Goal: Transaction & Acquisition: Download file/media

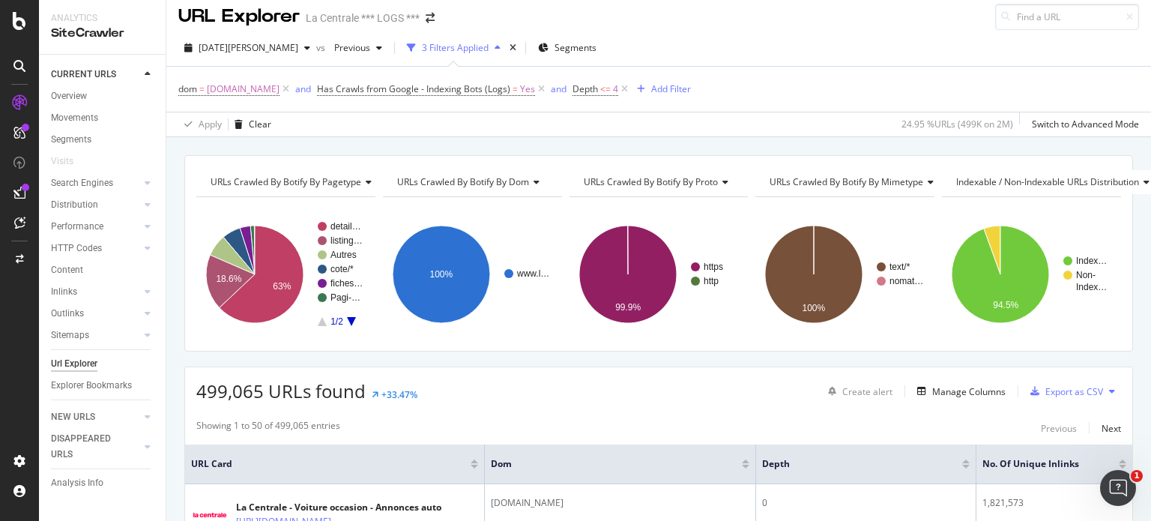
scroll to position [9, 0]
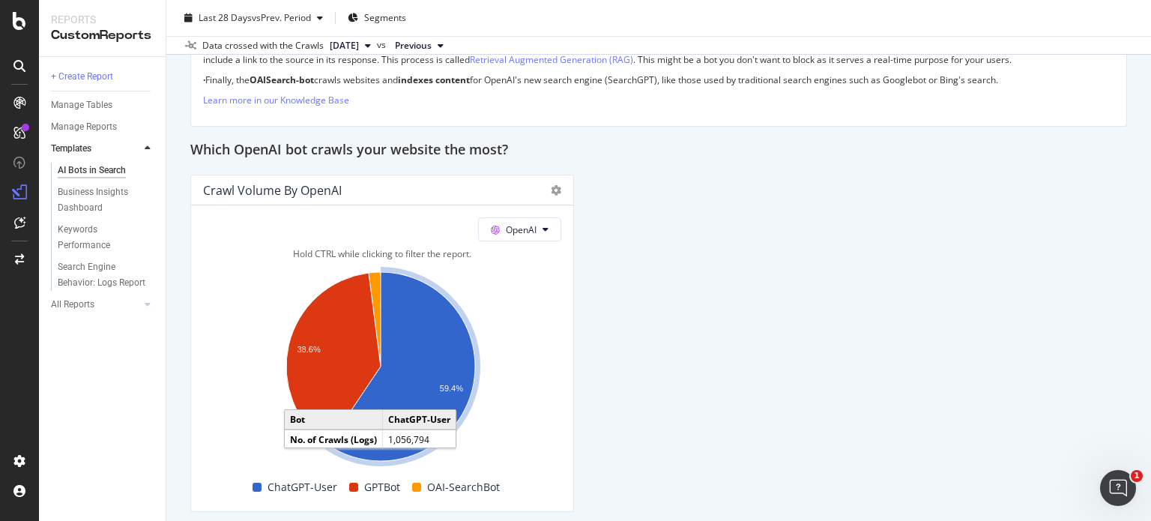
scroll to position [1559, 0]
click at [427, 365] on icon "A chart." at bounding box center [401, 366] width 147 height 189
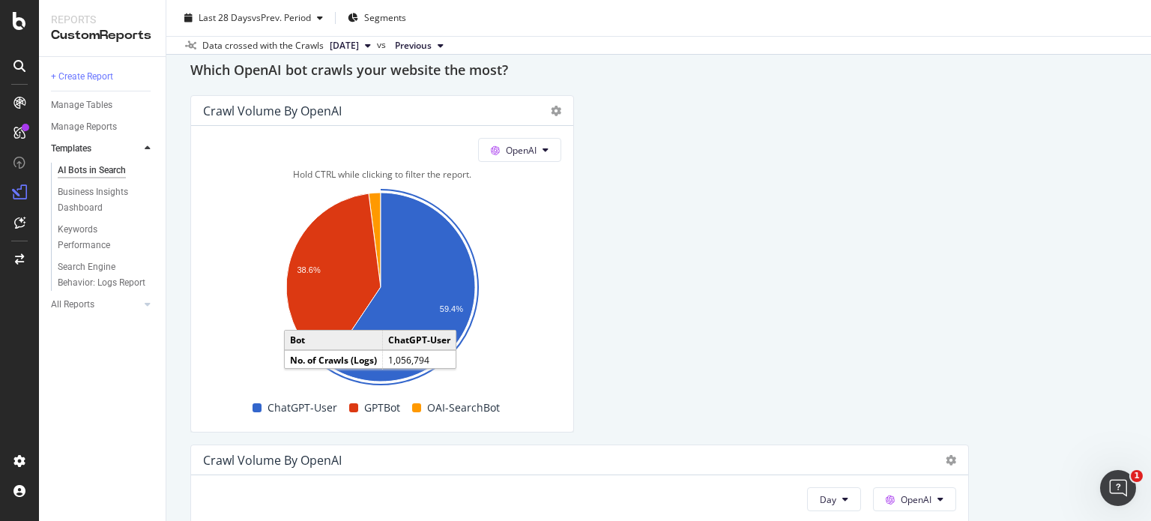
scroll to position [1640, 0]
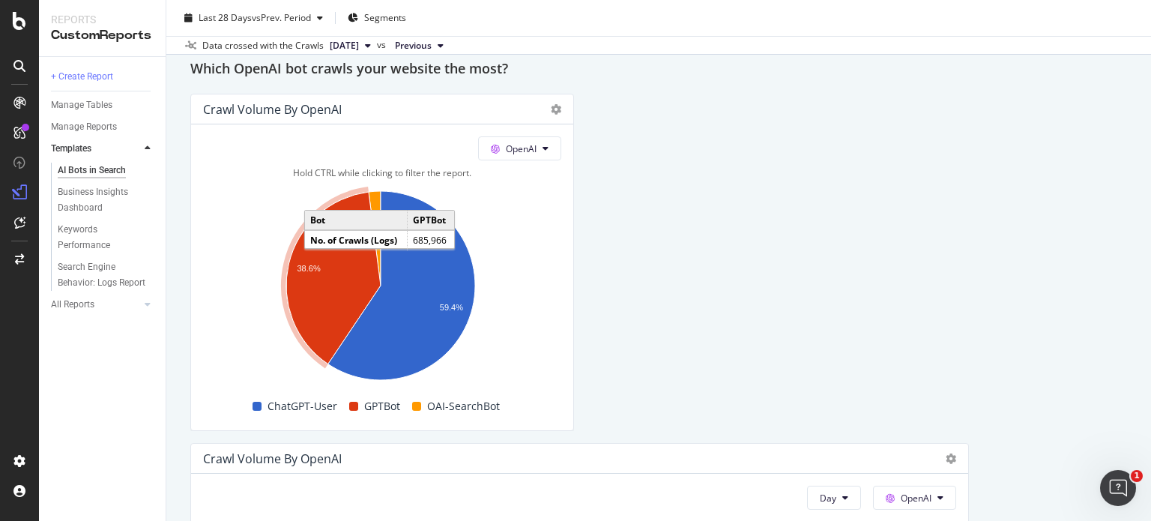
click at [352, 277] on icon "A chart." at bounding box center [333, 278] width 94 height 172
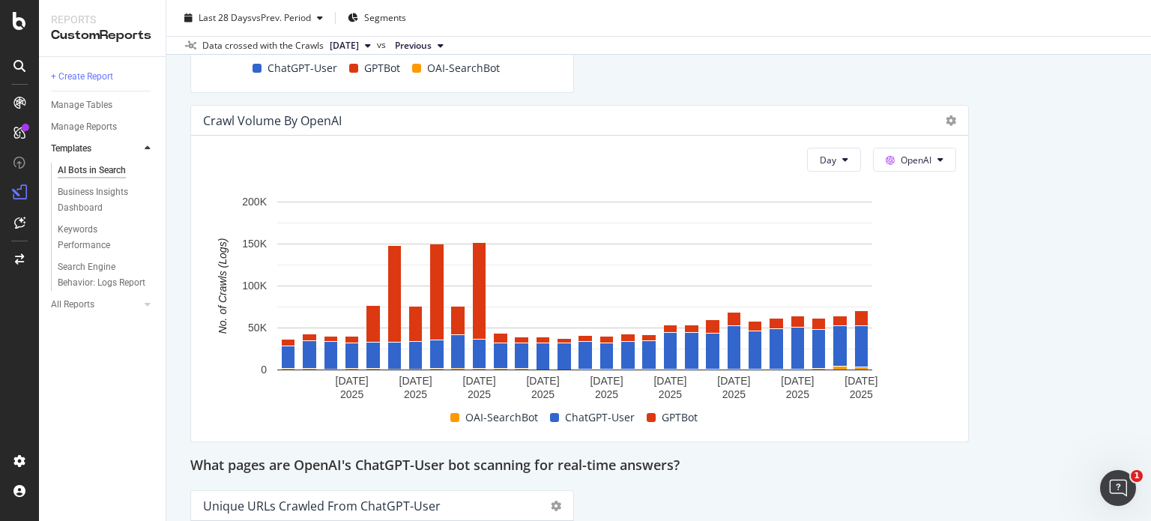
scroll to position [1956, 0]
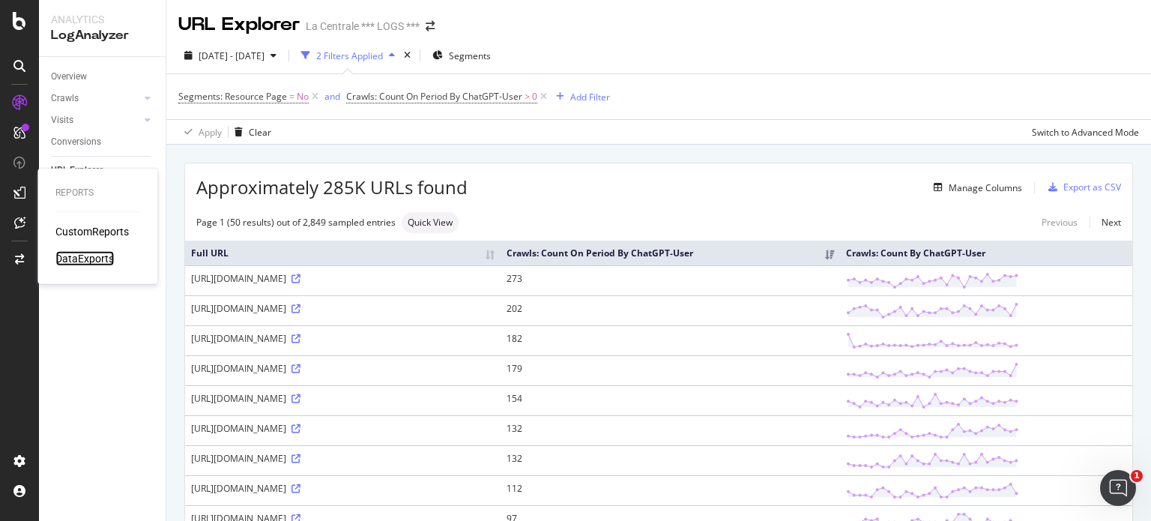
click at [85, 258] on div "DataExports" at bounding box center [84, 258] width 58 height 15
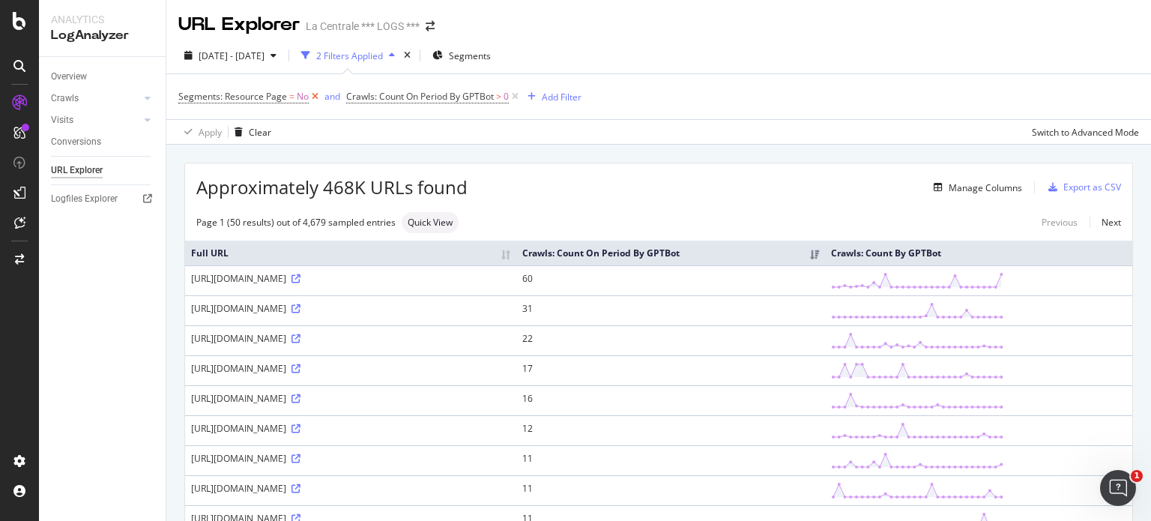
click at [312, 97] on icon at bounding box center [315, 96] width 13 height 15
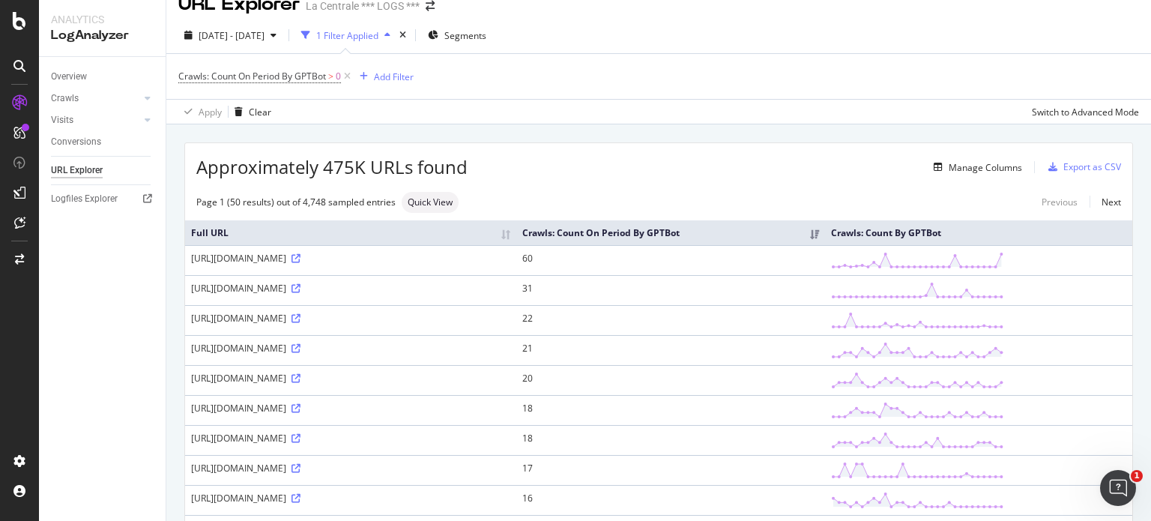
scroll to position [18, 0]
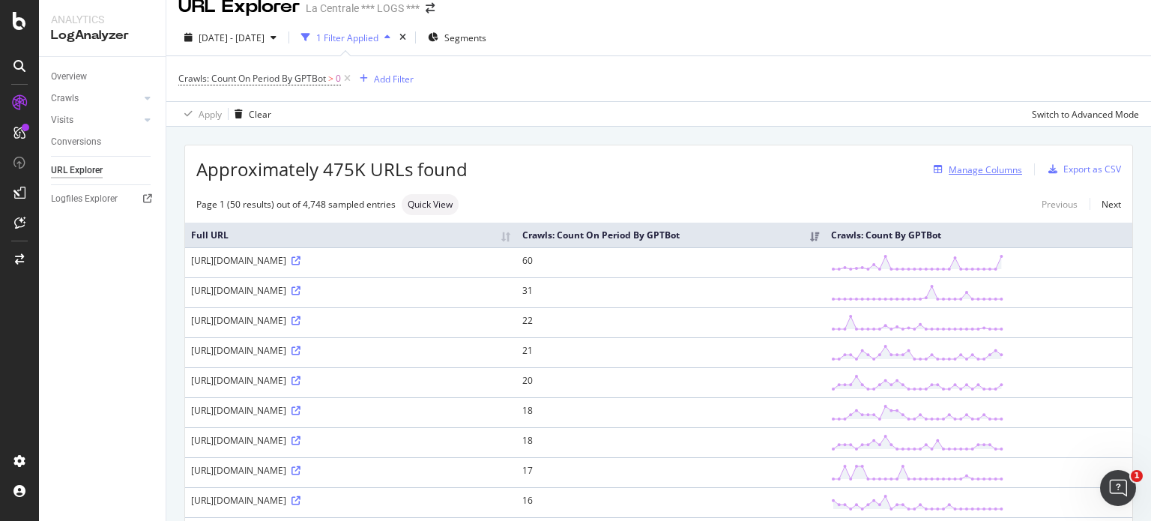
click at [988, 167] on div "Manage Columns" at bounding box center [985, 169] width 73 height 13
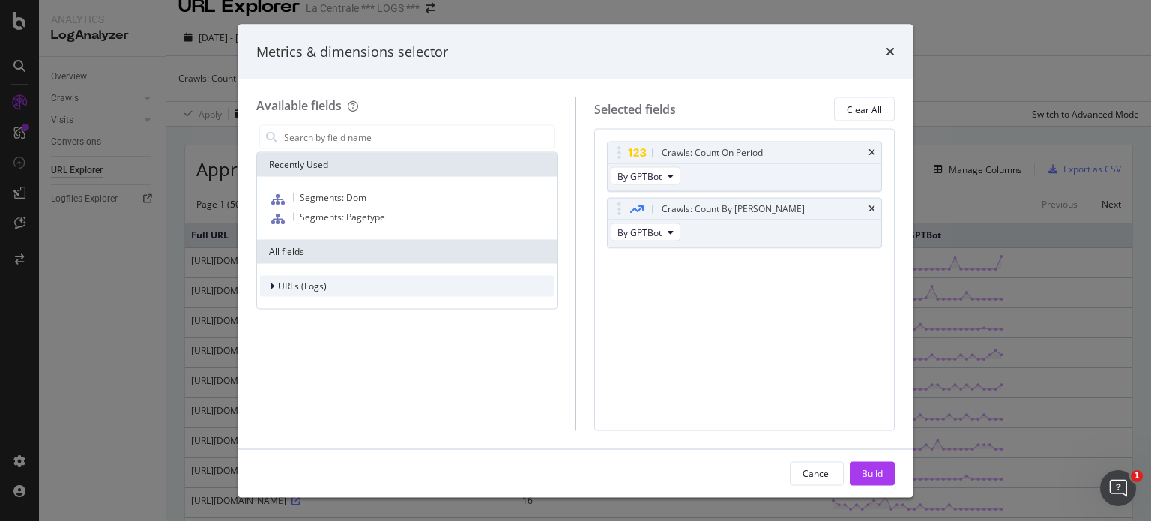
click at [271, 290] on icon "modal" at bounding box center [272, 286] width 4 height 9
click at [284, 305] on div "modal" at bounding box center [282, 307] width 9 height 15
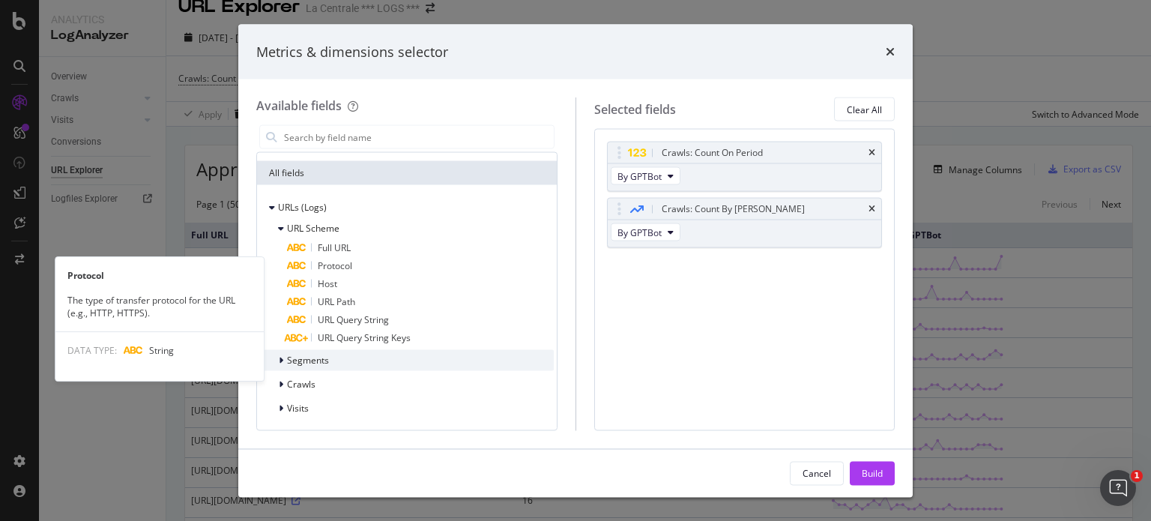
scroll to position [77, 0]
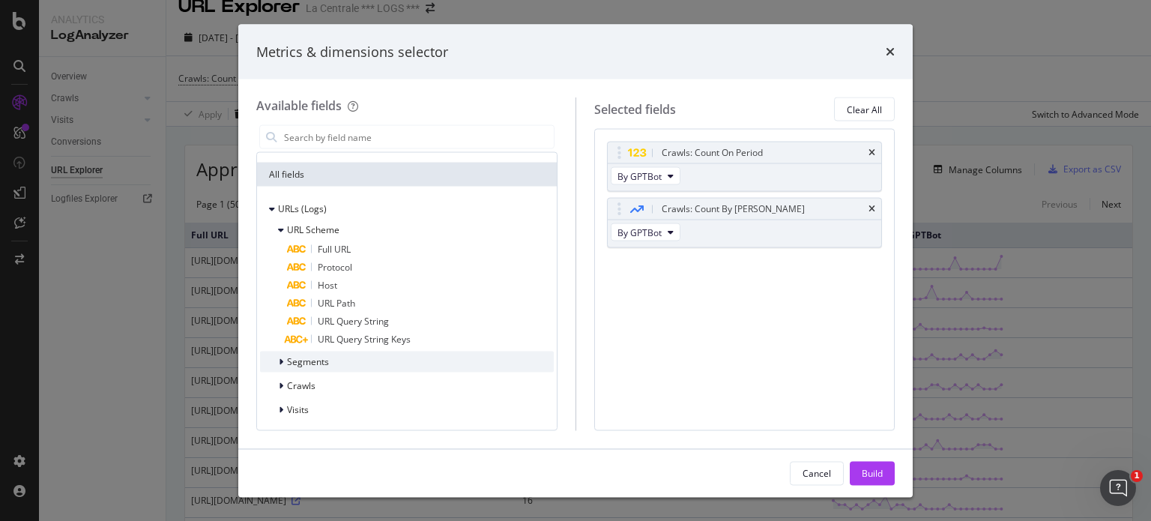
click at [281, 365] on icon "modal" at bounding box center [281, 362] width 4 height 9
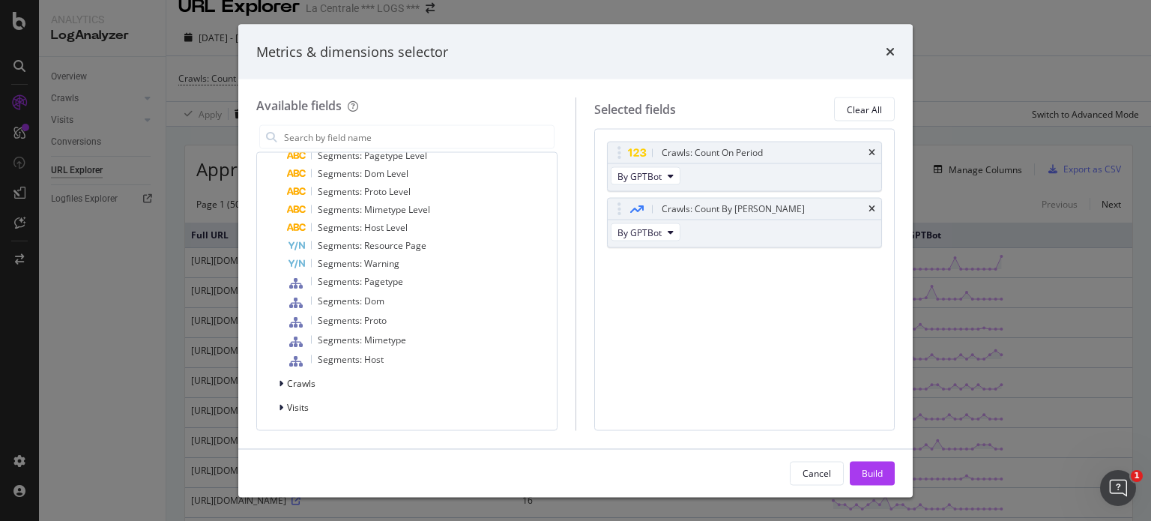
scroll to position [302, 0]
click at [282, 383] on icon "modal" at bounding box center [281, 384] width 4 height 9
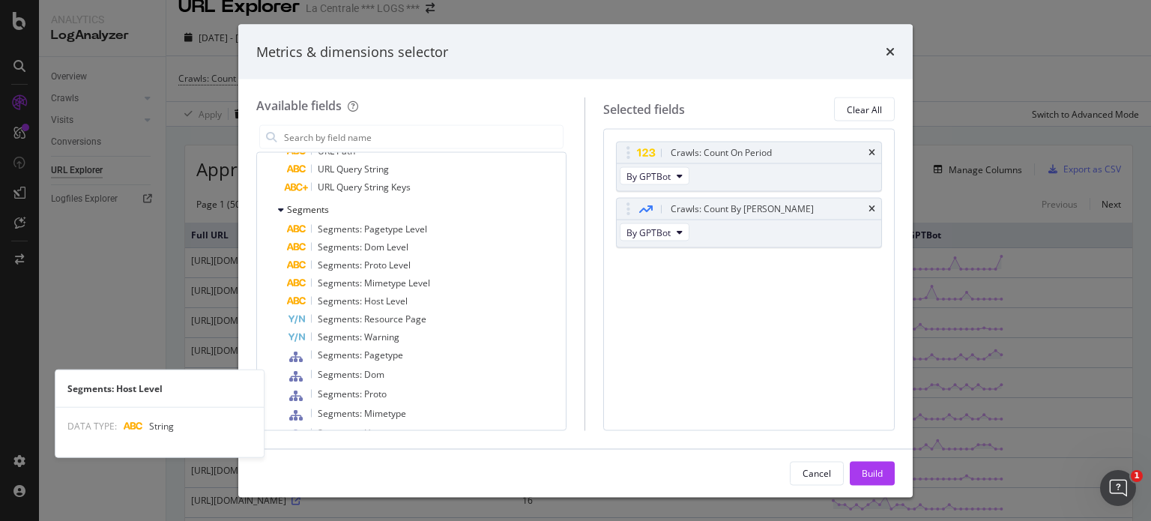
scroll to position [0, 0]
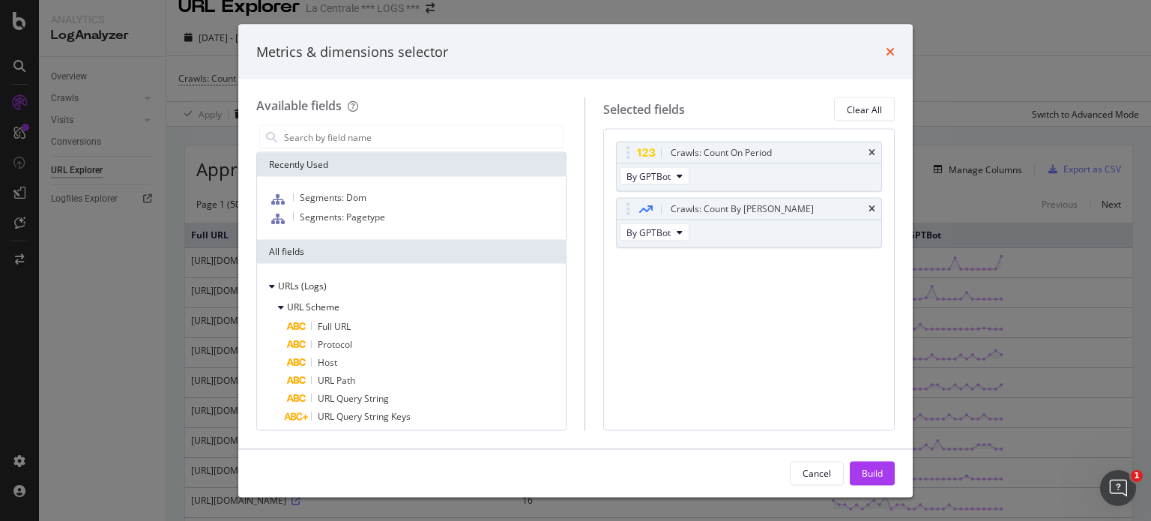
click at [892, 49] on icon "times" at bounding box center [890, 52] width 9 height 12
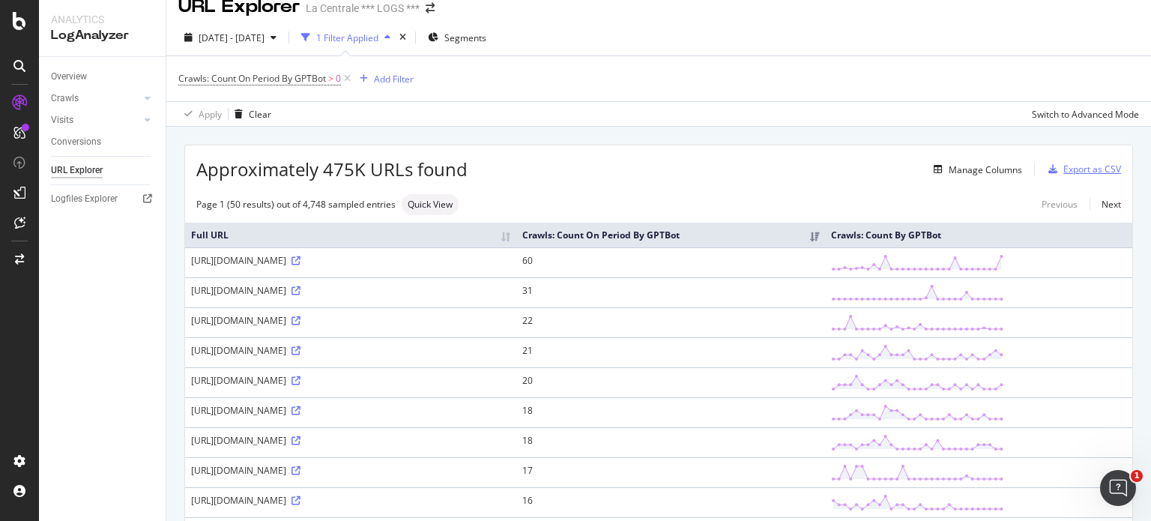
click at [1089, 173] on div "Export as CSV" at bounding box center [1093, 169] width 58 height 13
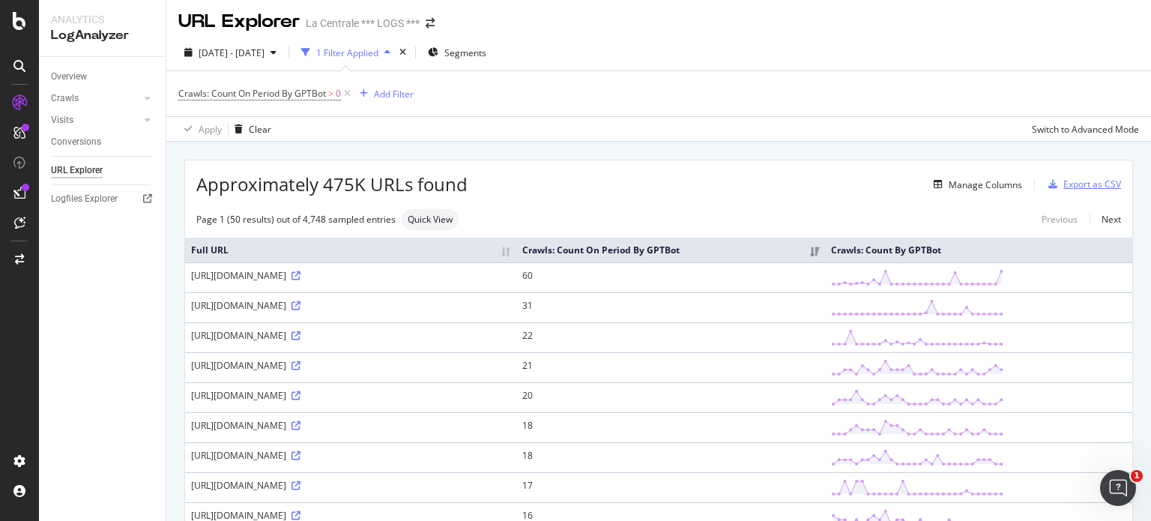
scroll to position [6, 0]
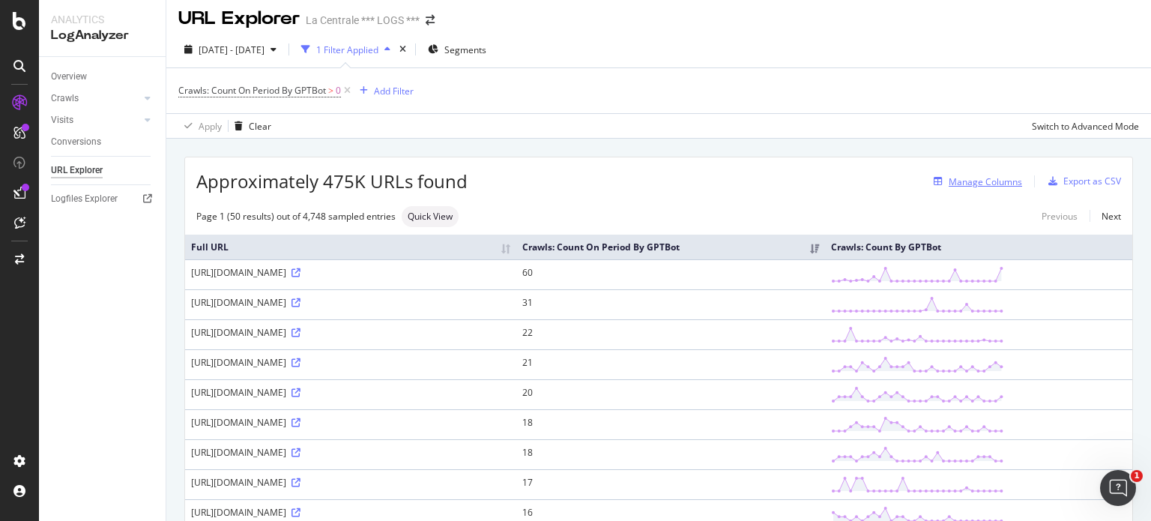
click at [995, 181] on div "Manage Columns" at bounding box center [985, 181] width 73 height 13
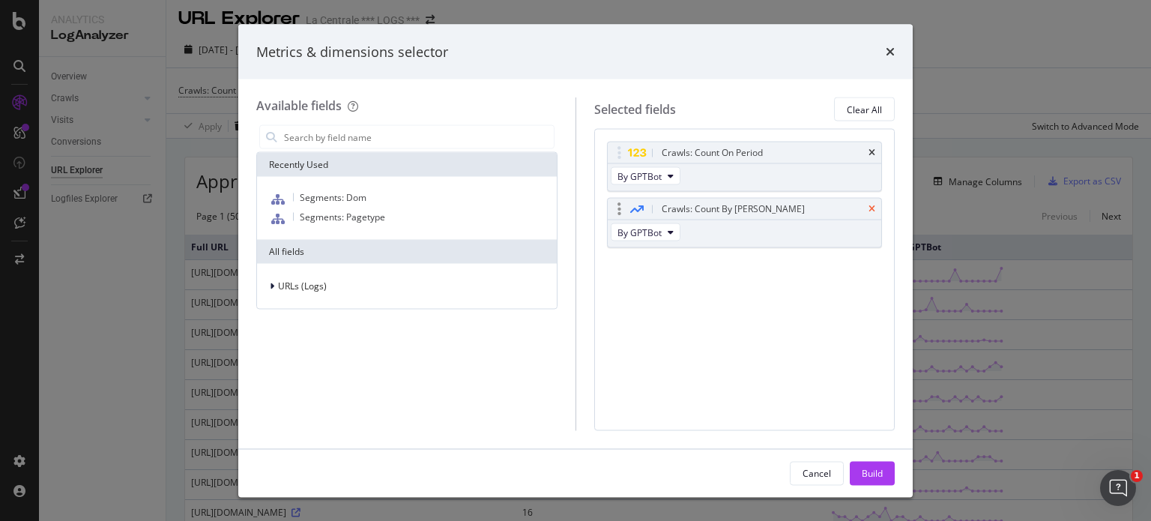
click at [870, 207] on icon "times" at bounding box center [872, 209] width 7 height 9
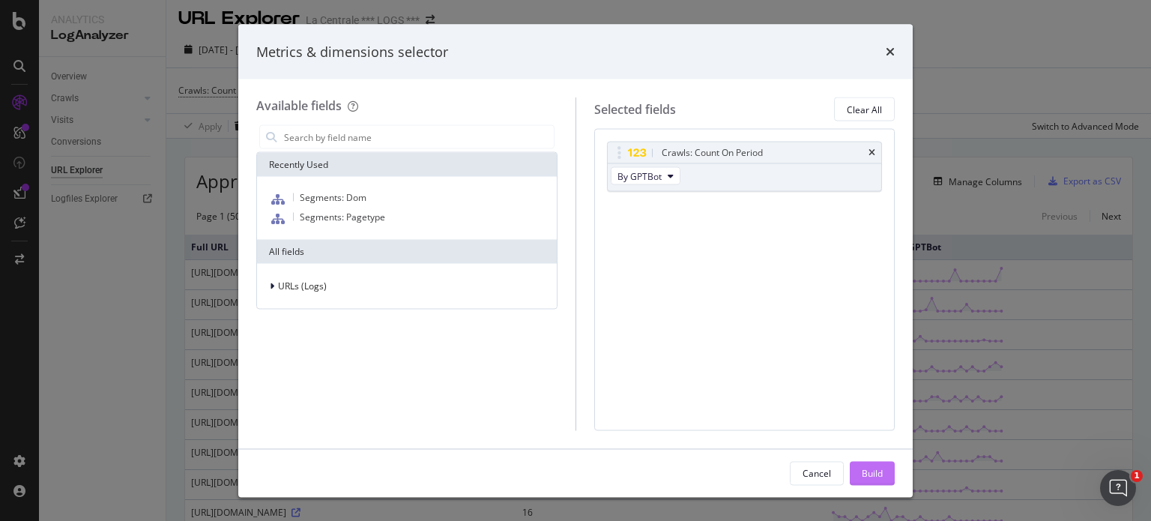
click at [874, 475] on div "Build" at bounding box center [872, 472] width 21 height 13
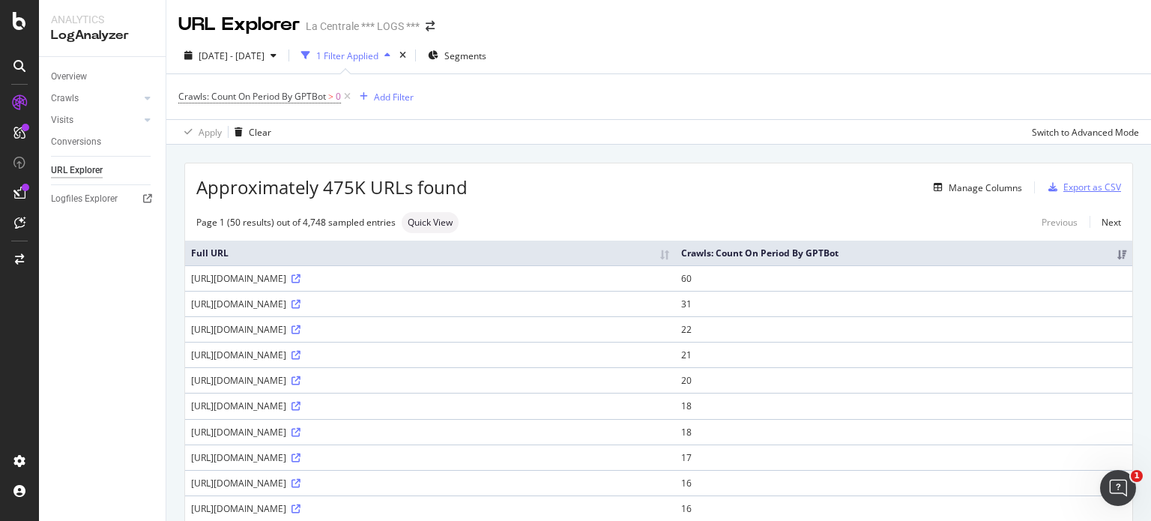
click at [1067, 190] on div "Export as CSV" at bounding box center [1093, 187] width 58 height 13
click at [1068, 187] on div "Export as CSV" at bounding box center [1093, 187] width 58 height 13
click at [1064, 187] on div "Export as CSV" at bounding box center [1093, 187] width 58 height 13
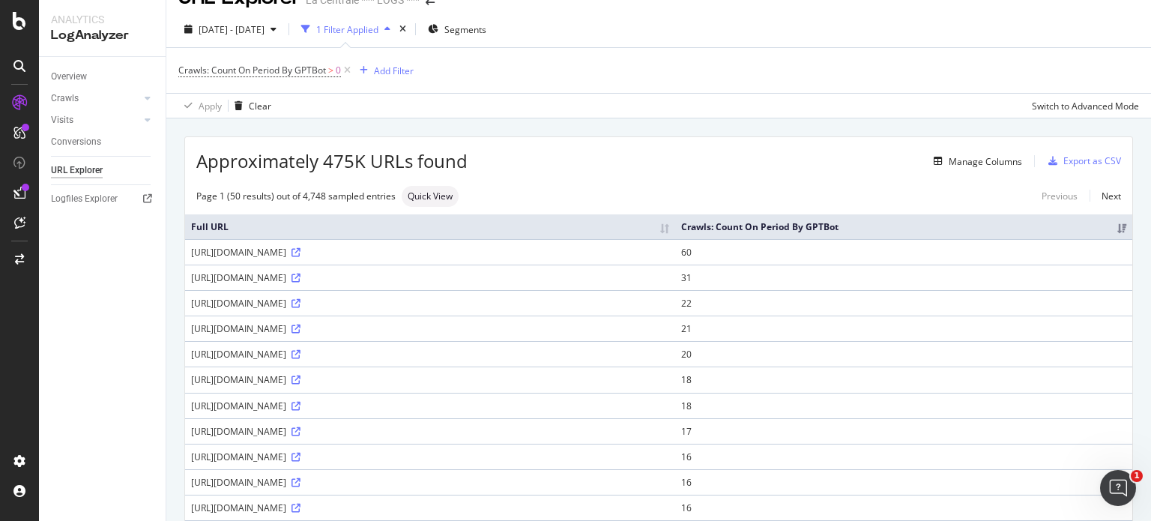
scroll to position [22, 0]
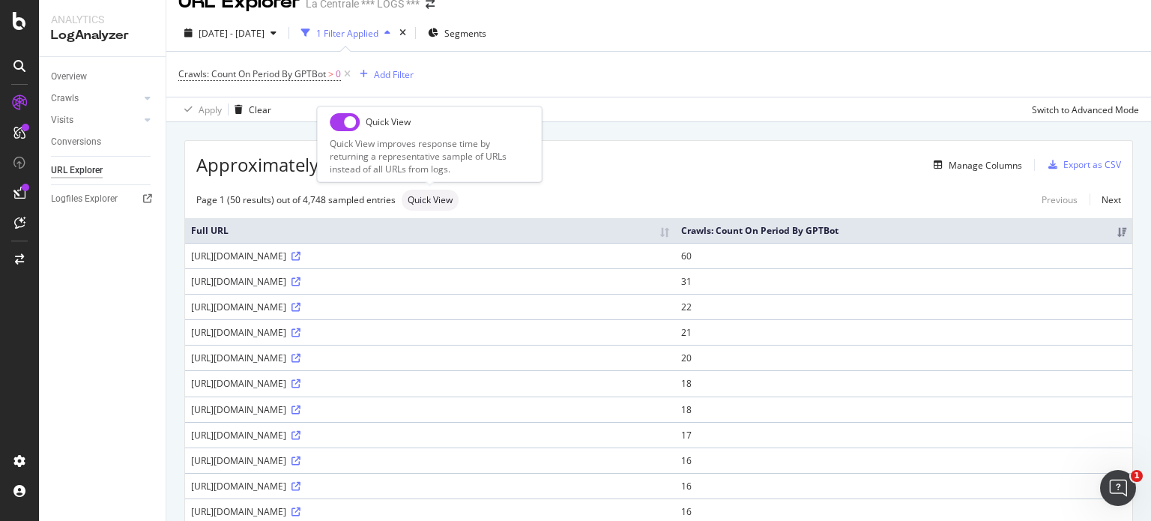
click at [432, 200] on span "Quick View" at bounding box center [430, 200] width 45 height 9
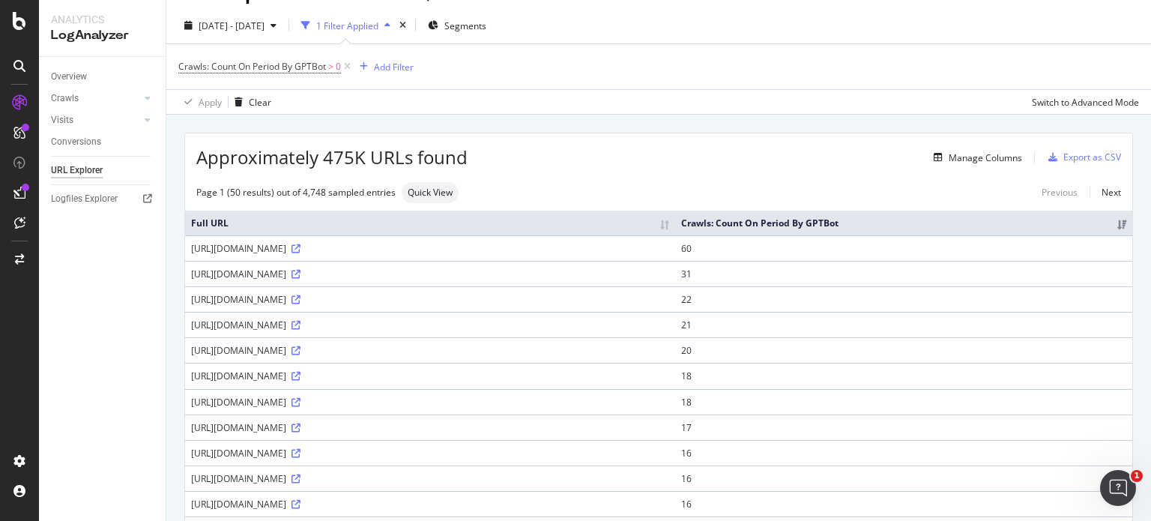
drag, startPoint x: 1061, startPoint y: 155, endPoint x: 666, endPoint y: 164, distance: 395.9
click at [666, 164] on div "Manage Columns" at bounding box center [745, 157] width 555 height 18
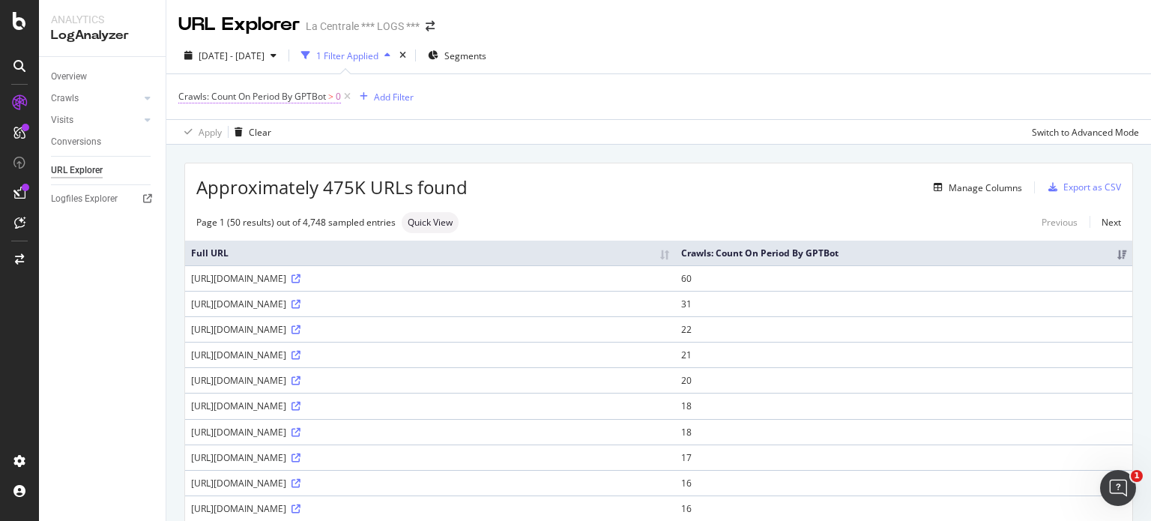
click at [339, 97] on span "0" at bounding box center [338, 96] width 5 height 21
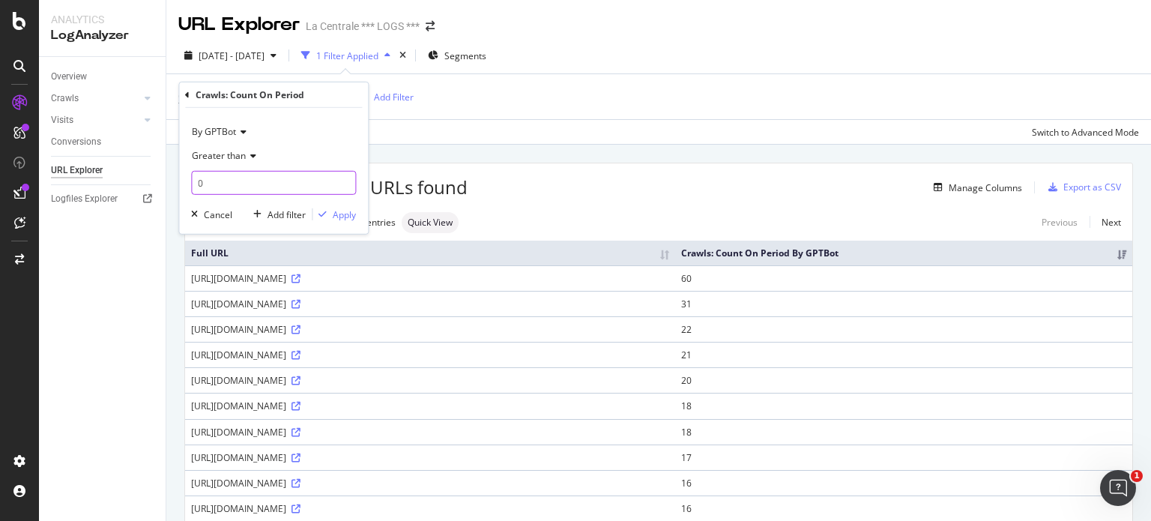
click at [237, 181] on input "0" at bounding box center [273, 183] width 165 height 24
type input "4"
click at [252, 157] on icon at bounding box center [251, 155] width 10 height 9
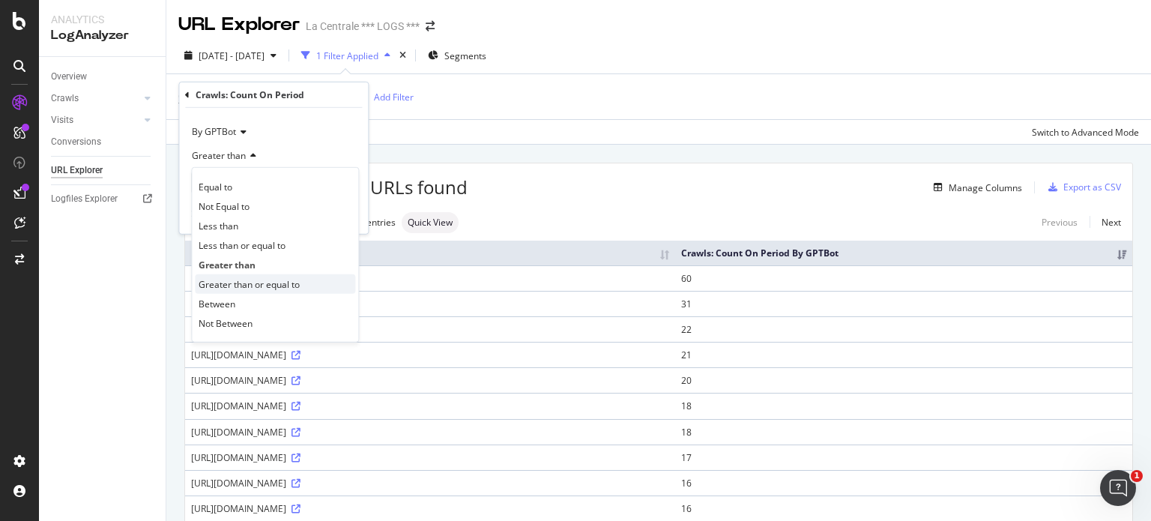
click at [241, 288] on span "Greater than or equal to" at bounding box center [249, 283] width 101 height 13
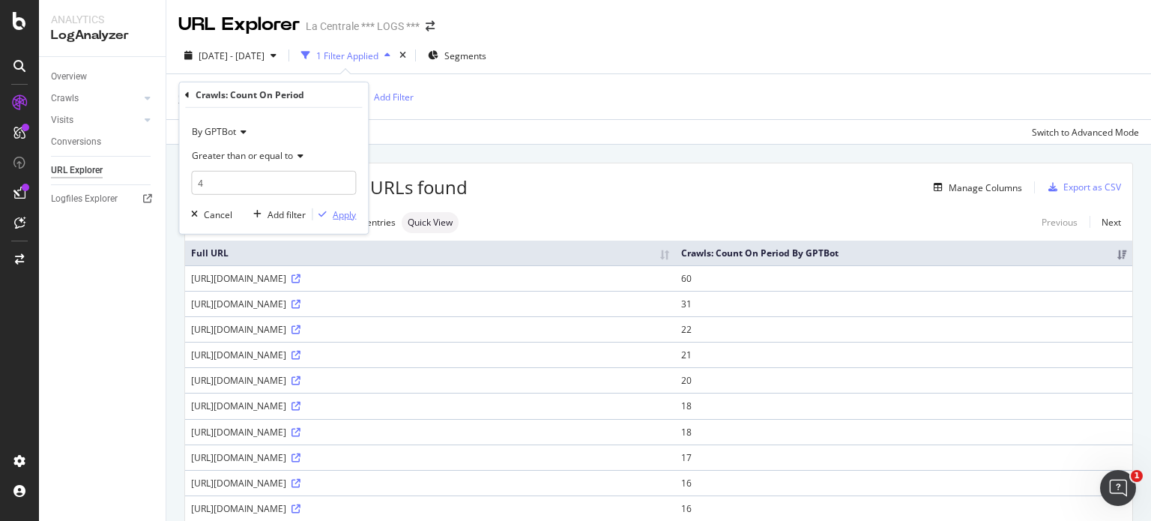
click at [329, 215] on div "button" at bounding box center [323, 214] width 20 height 9
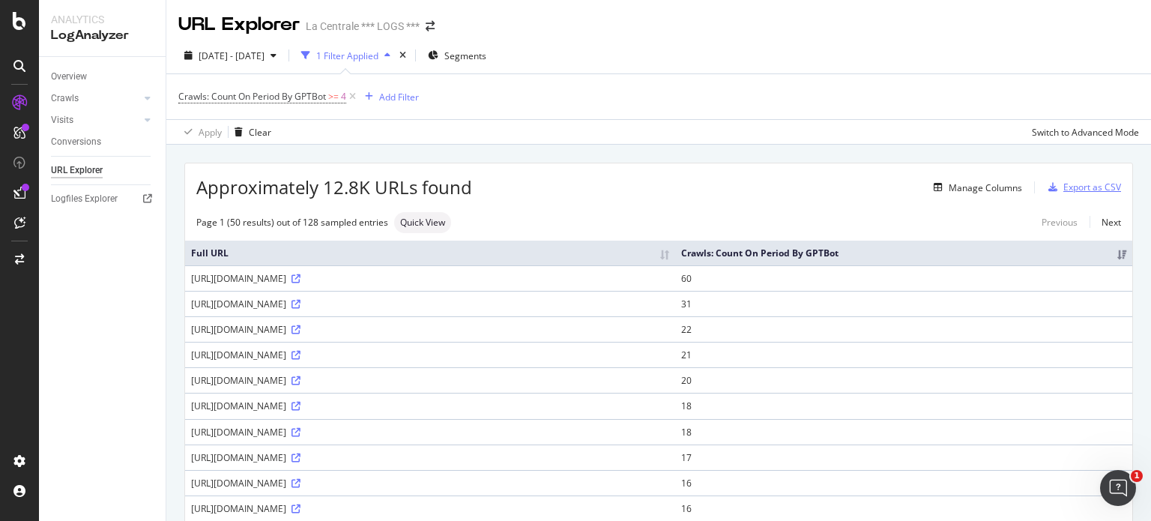
click at [1069, 191] on div "Export as CSV" at bounding box center [1093, 187] width 58 height 13
click at [310, 99] on span "Crawls: Count On Period By GPTBot" at bounding box center [252, 96] width 148 height 13
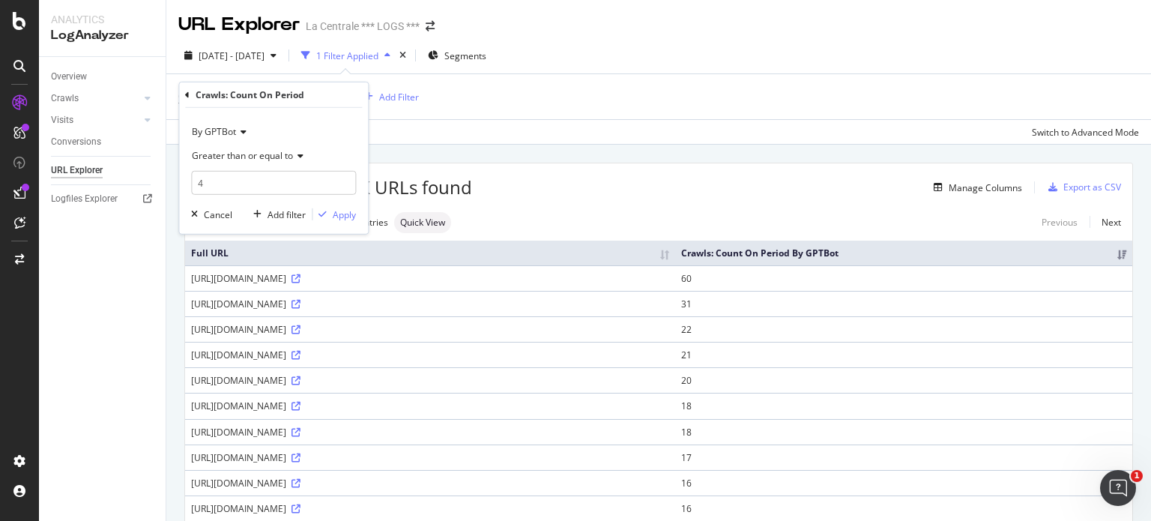
click at [239, 128] on icon at bounding box center [241, 131] width 10 height 9
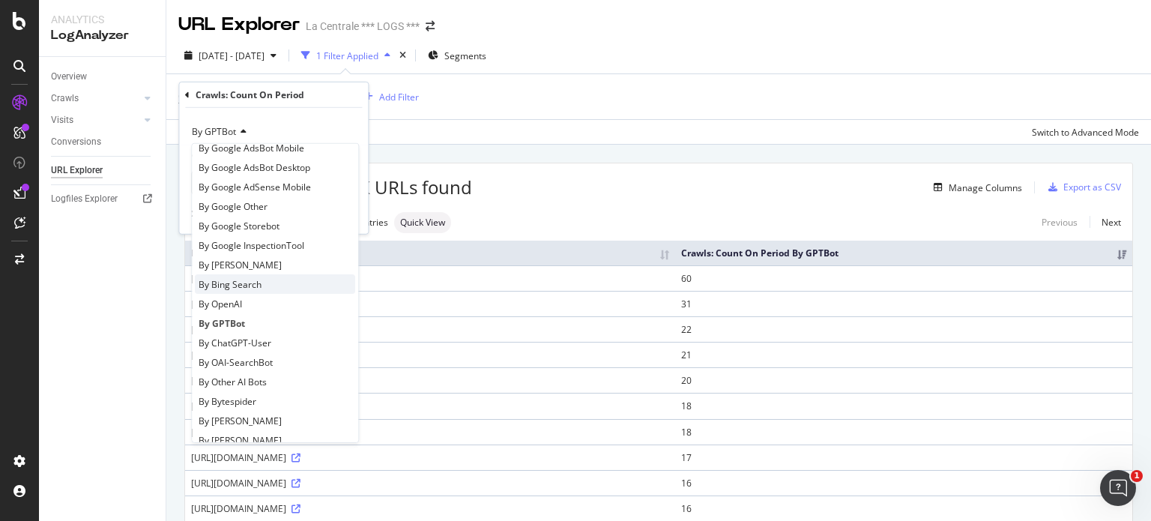
scroll to position [132, 0]
click at [231, 307] on span "By OpenAI" at bounding box center [220, 303] width 43 height 13
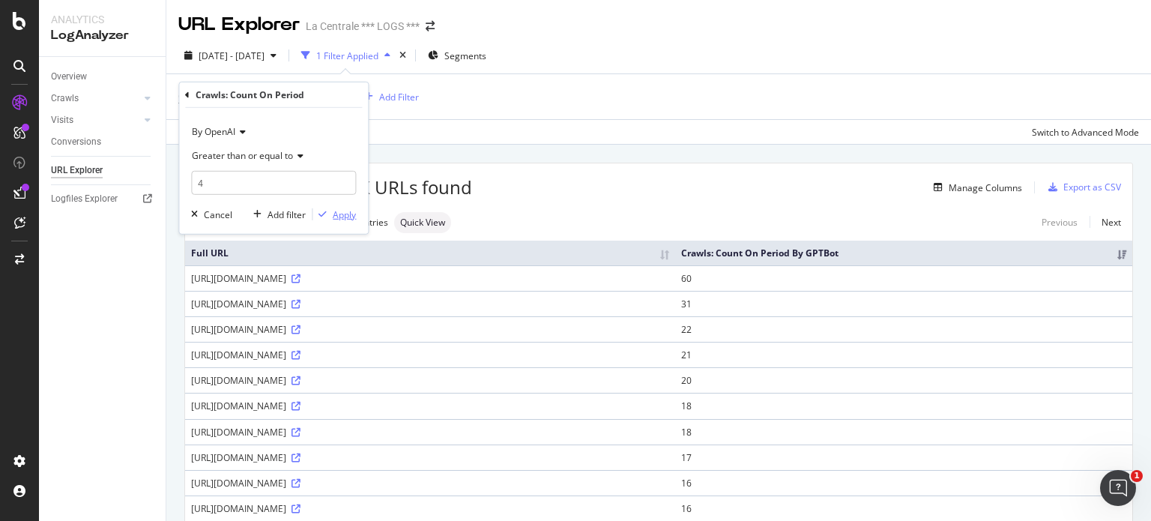
click at [345, 214] on div "Apply" at bounding box center [344, 214] width 23 height 13
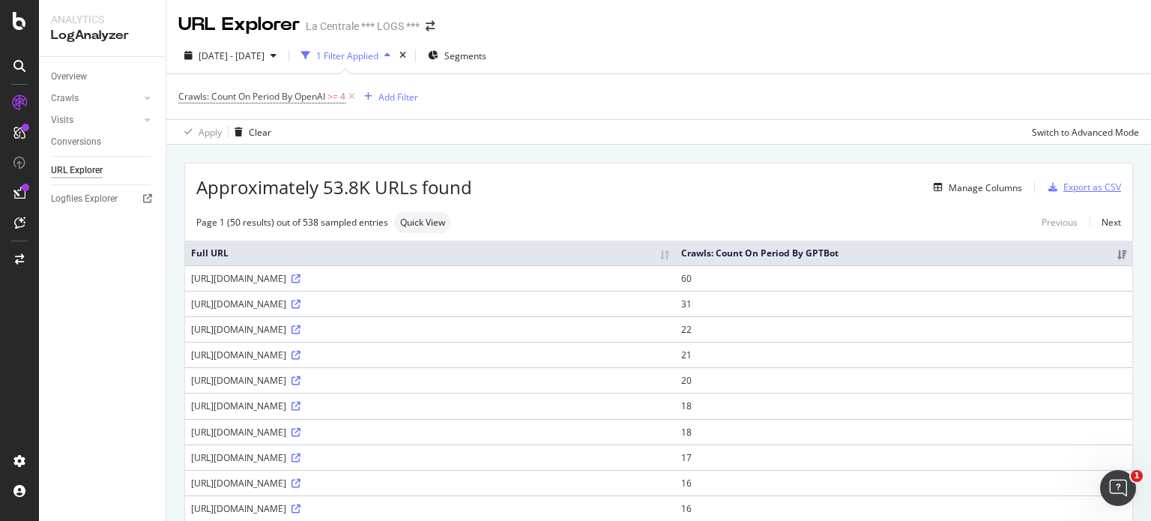
click at [1070, 185] on div "Export as CSV" at bounding box center [1093, 187] width 58 height 13
click at [343, 96] on span "4" at bounding box center [342, 96] width 5 height 21
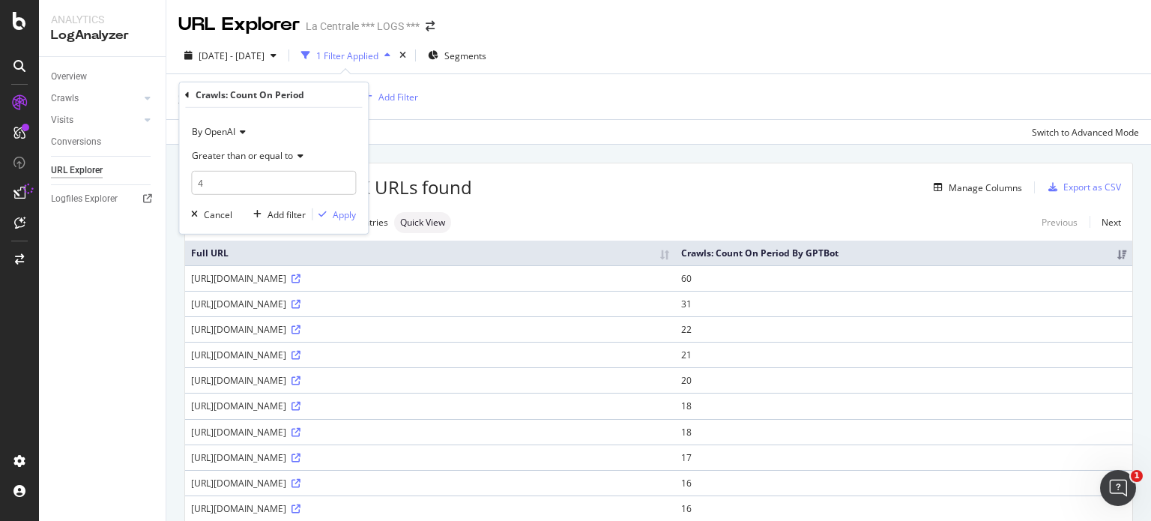
click at [232, 129] on span "By OpenAI" at bounding box center [213, 131] width 43 height 13
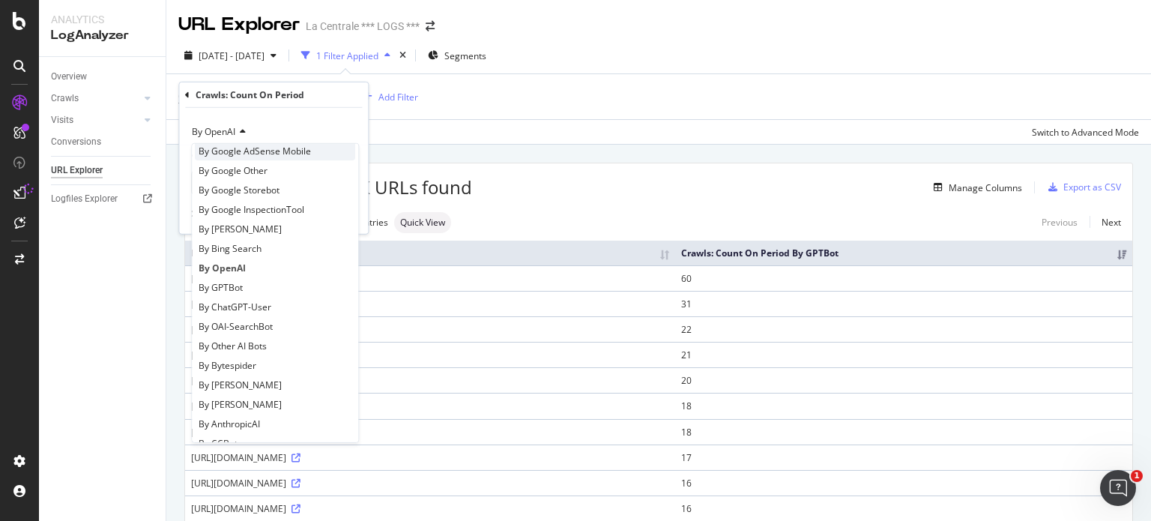
scroll to position [176, 0]
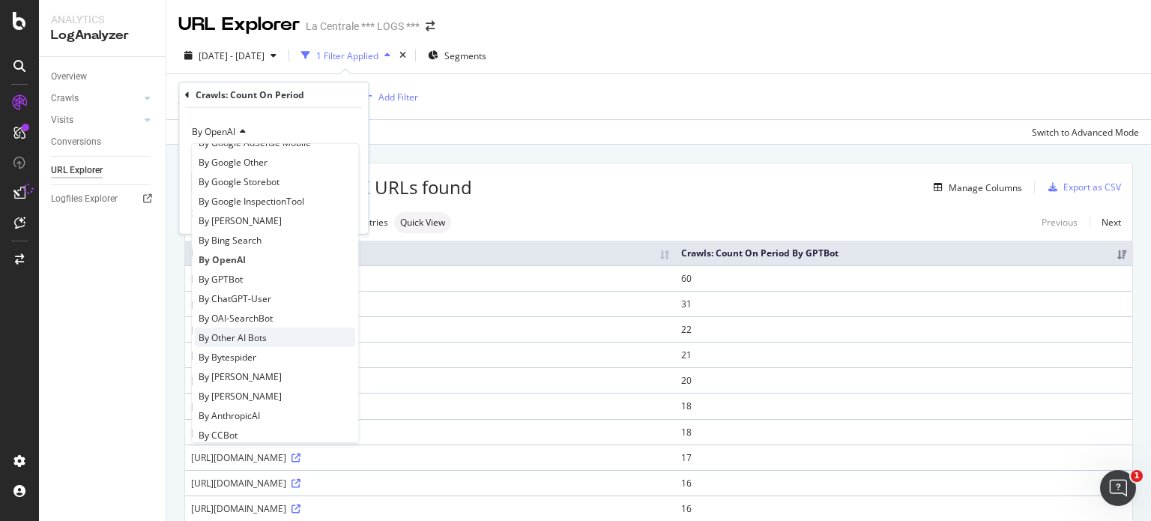
click at [264, 337] on span "By Other AI Bots" at bounding box center [233, 337] width 68 height 13
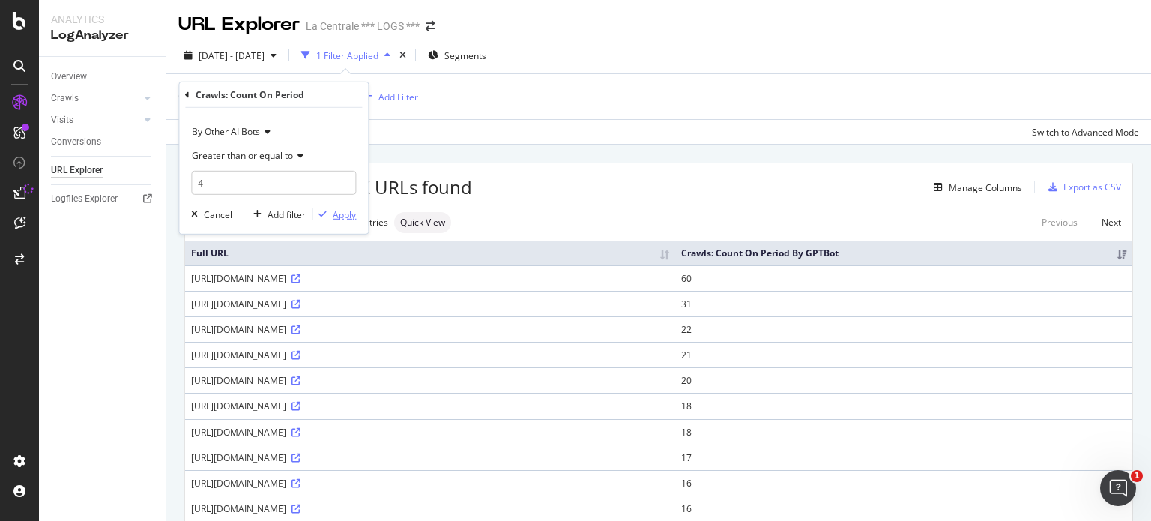
click at [328, 215] on div "button" at bounding box center [323, 214] width 20 height 9
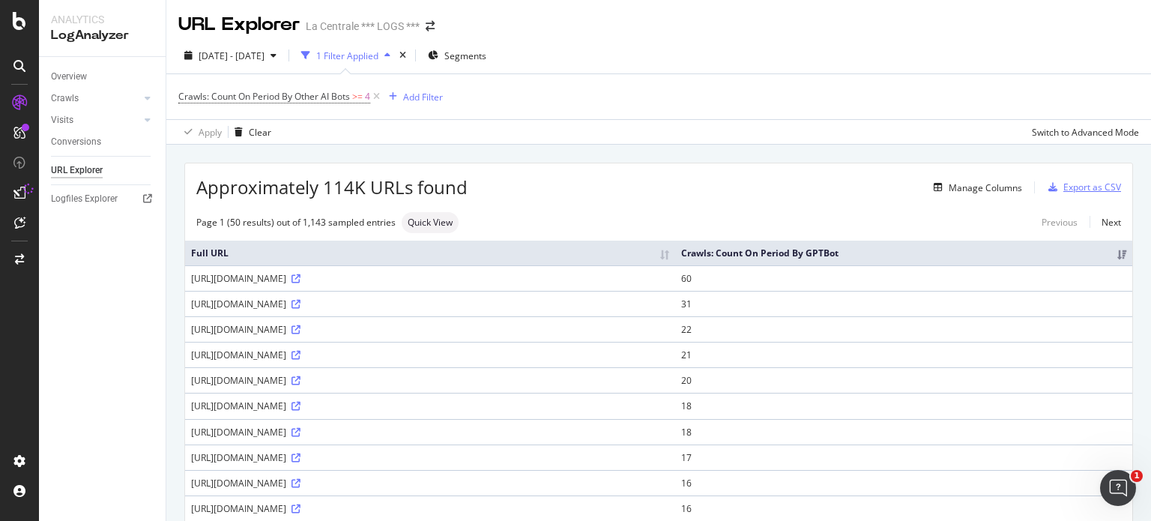
click at [1071, 187] on div "Export as CSV" at bounding box center [1093, 187] width 58 height 13
click at [370, 95] on span "4" at bounding box center [367, 96] width 5 height 21
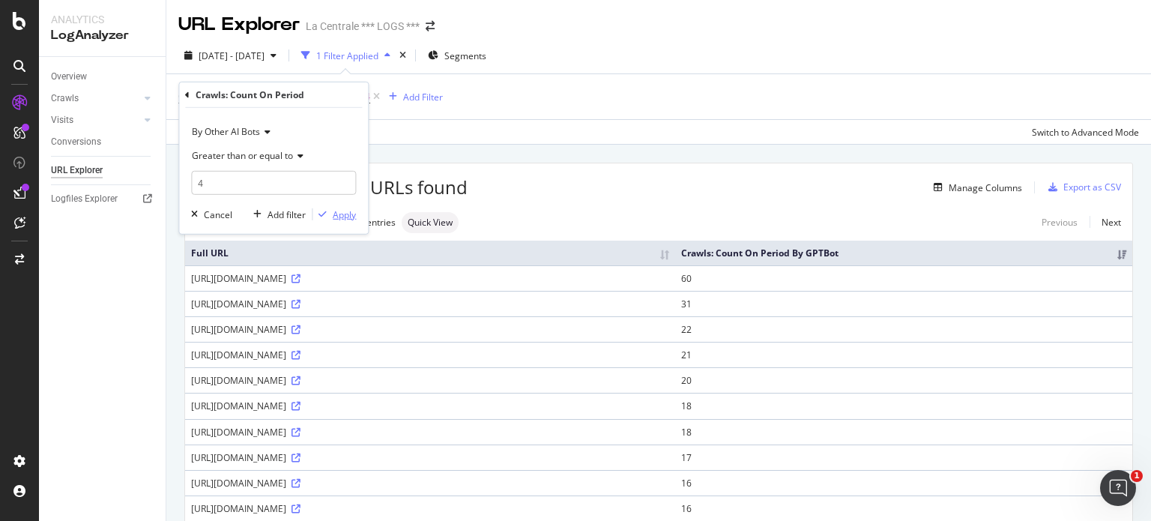
click at [340, 212] on div "Apply" at bounding box center [344, 214] width 23 height 13
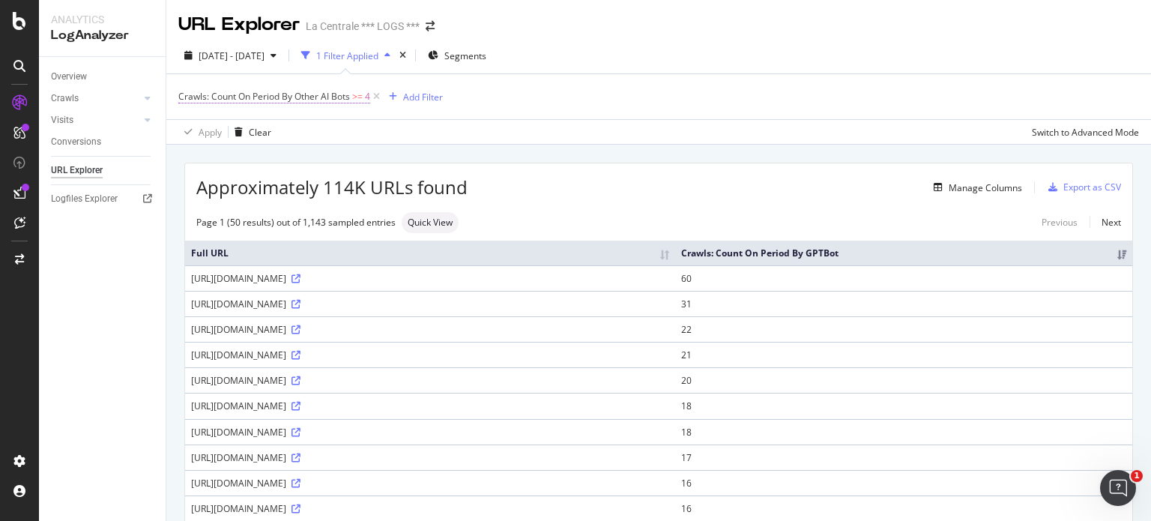
click at [367, 98] on span "4" at bounding box center [367, 96] width 5 height 21
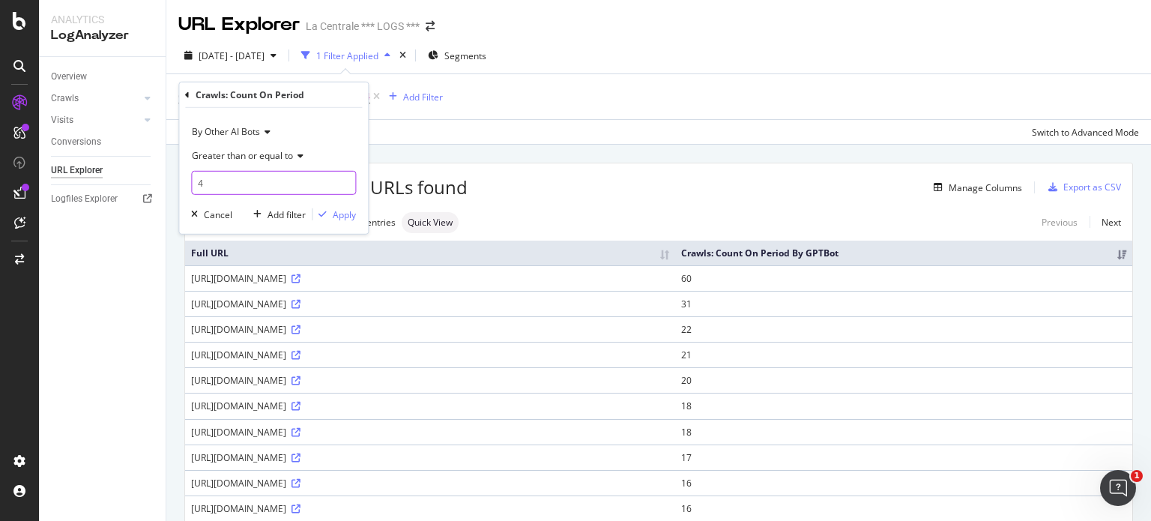
drag, startPoint x: 264, startPoint y: 190, endPoint x: 182, endPoint y: 186, distance: 81.8
click at [182, 186] on div "By Other AI Bots Greater than or equal to 4 Cancel Add filter Apply" at bounding box center [273, 171] width 189 height 126
type input "5"
click at [334, 217] on div "Apply" at bounding box center [344, 214] width 23 height 13
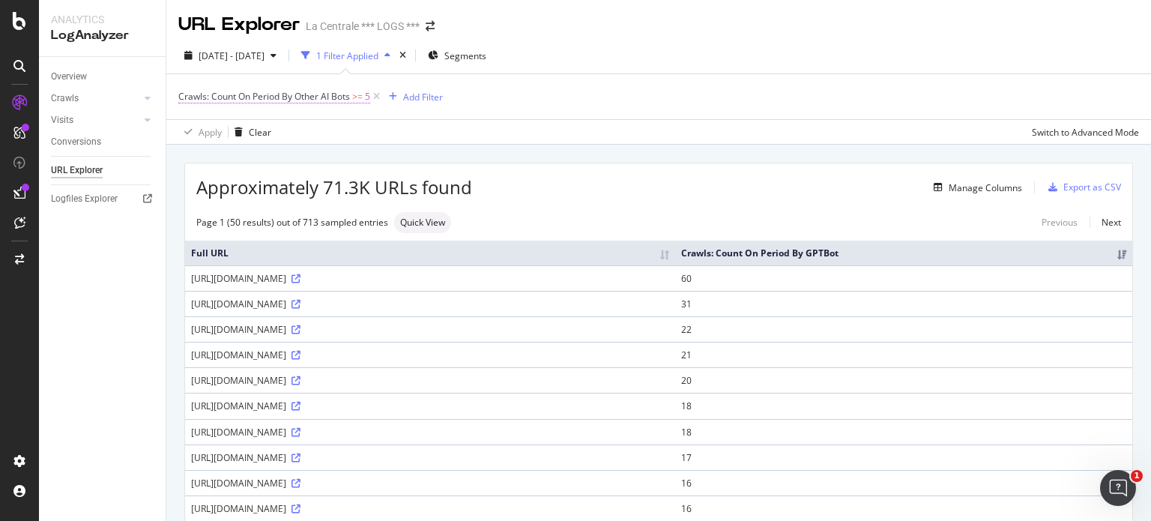
click at [357, 95] on span ">=" at bounding box center [357, 96] width 10 height 13
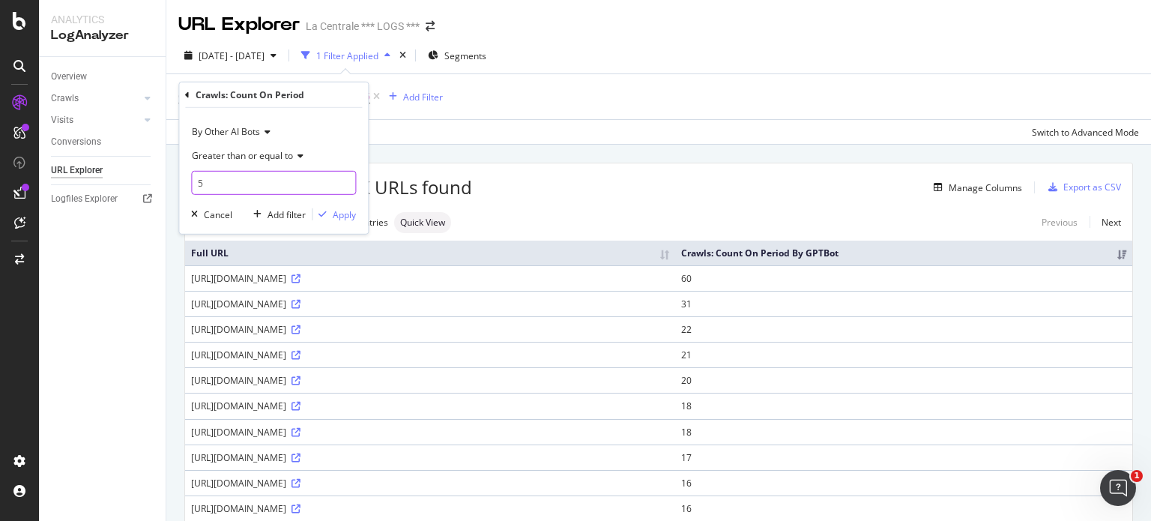
drag, startPoint x: 236, startPoint y: 178, endPoint x: 180, endPoint y: 181, distance: 56.3
click at [180, 181] on div "By Other AI Bots Greater than or equal to 5 Cancel Add filter Apply" at bounding box center [273, 171] width 189 height 126
type input "6"
click at [330, 214] on div "button" at bounding box center [323, 214] width 20 height 9
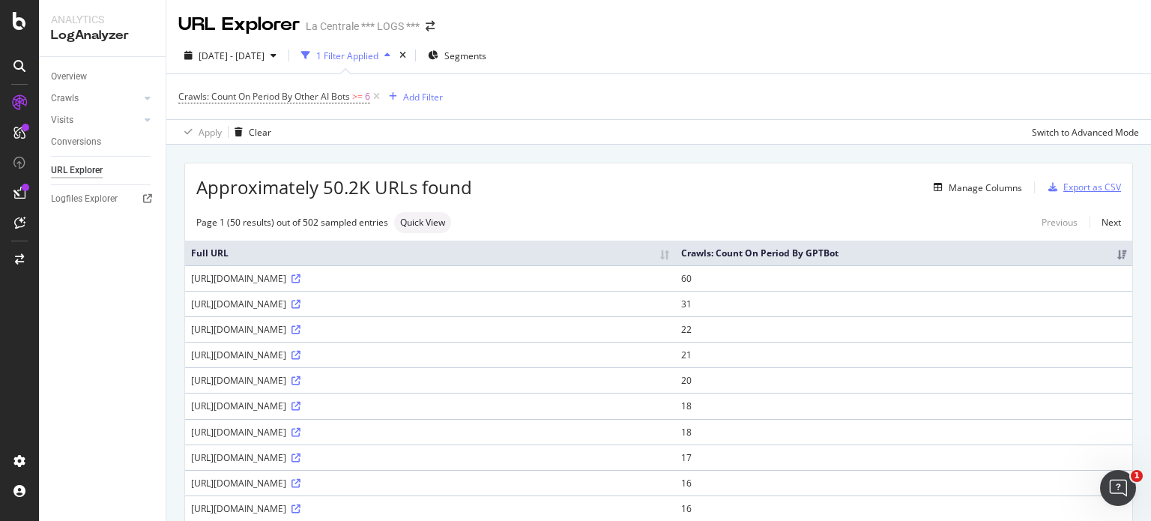
click at [1064, 189] on div "Export as CSV" at bounding box center [1093, 187] width 58 height 13
click at [949, 190] on div "Manage Columns" at bounding box center [985, 187] width 73 height 13
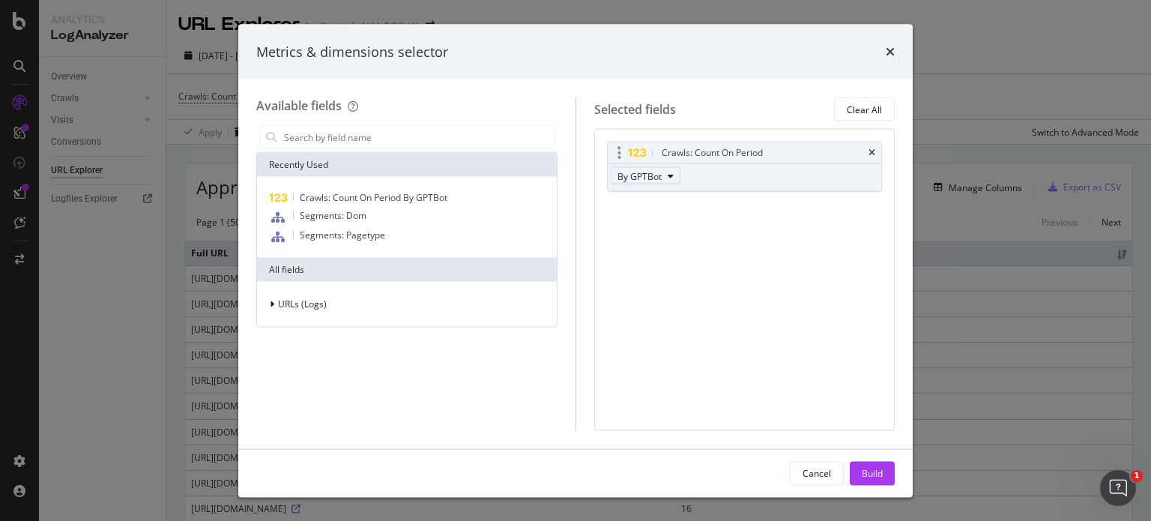
click at [674, 176] on button "By GPTBot" at bounding box center [646, 176] width 70 height 18
click at [652, 209] on span "By OpenAI" at bounding box center [682, 208] width 118 height 13
click at [862, 471] on div "Build" at bounding box center [872, 472] width 21 height 13
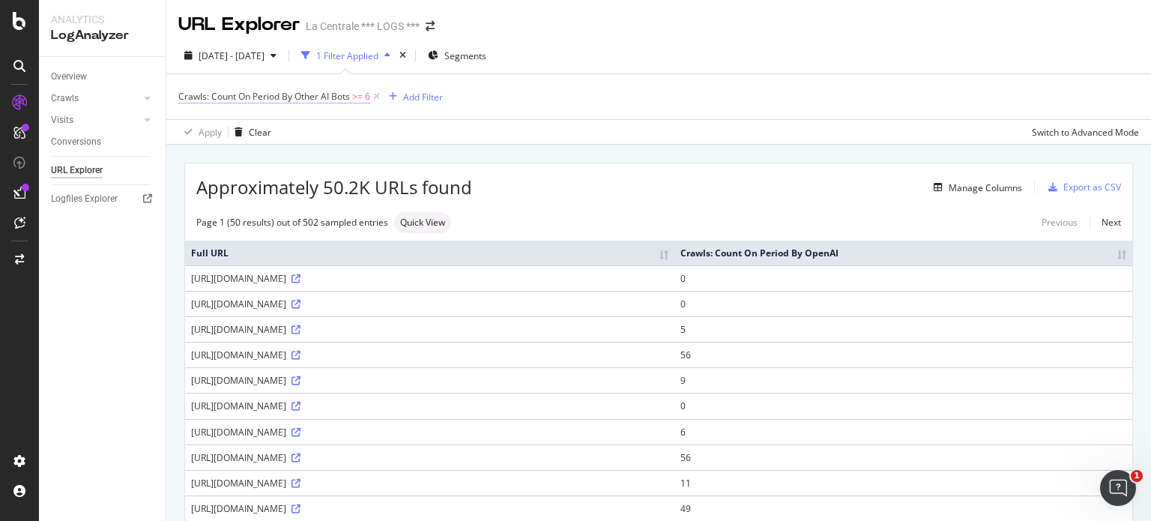
click at [348, 97] on span "Crawls: Count On Period By Other AI Bots" at bounding box center [264, 96] width 172 height 13
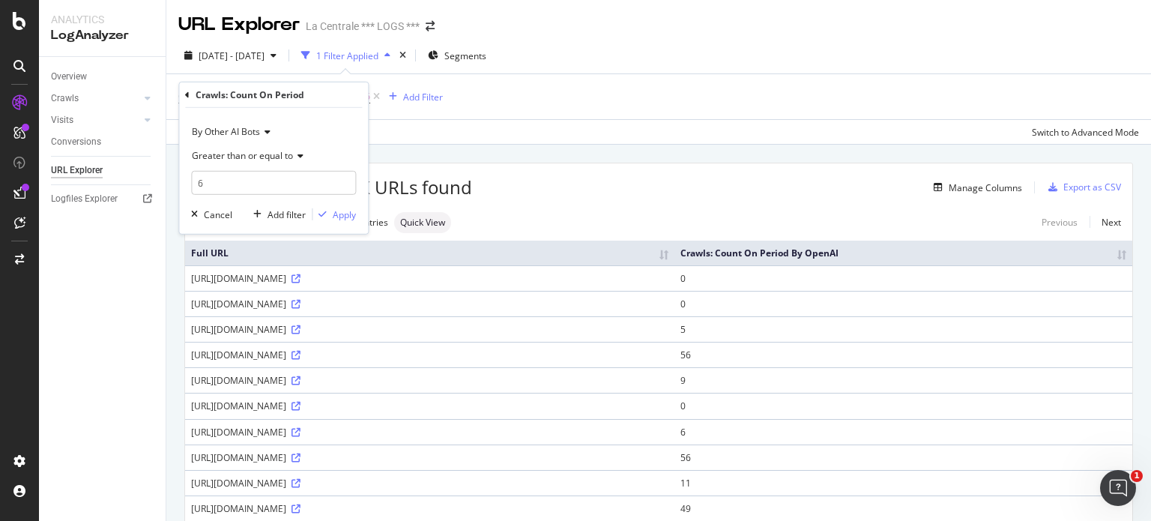
click at [263, 130] on icon at bounding box center [265, 131] width 10 height 9
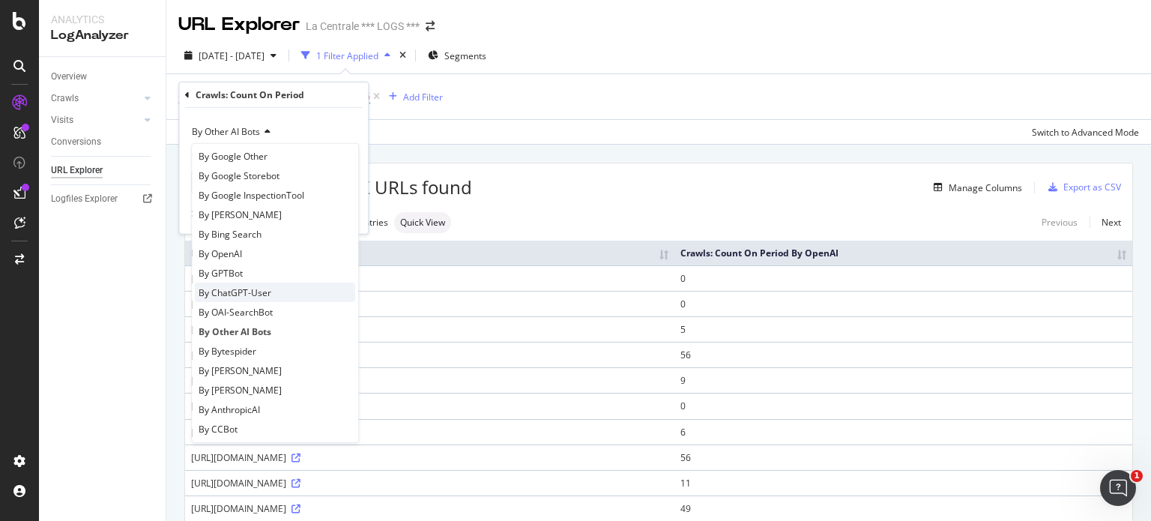
scroll to position [183, 0]
click at [238, 256] on span "By OpenAI" at bounding box center [220, 252] width 43 height 13
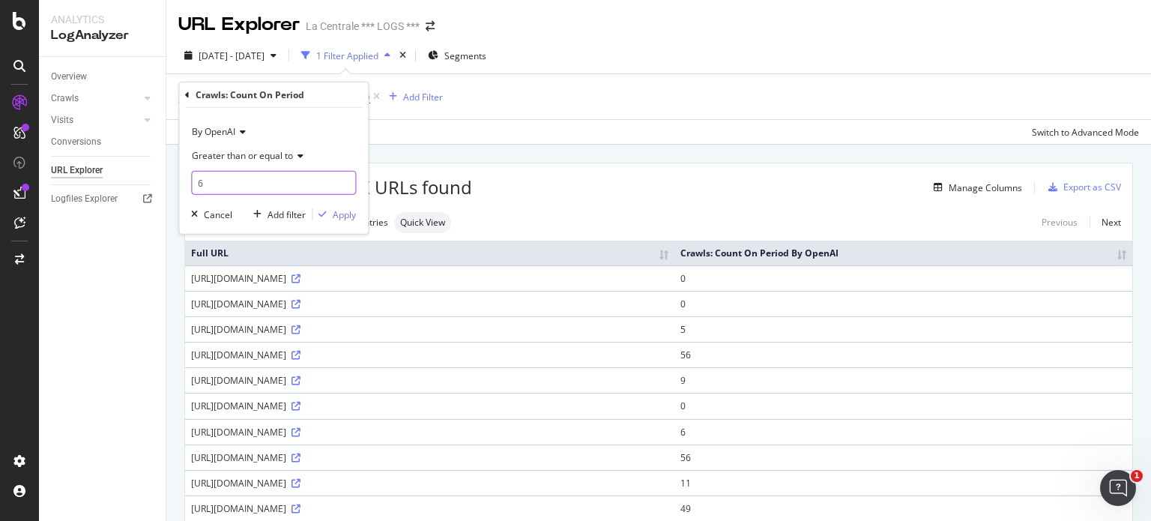
click at [242, 185] on input "6" at bounding box center [273, 183] width 165 height 24
type input "5"
click at [340, 214] on div "Apply" at bounding box center [344, 214] width 23 height 13
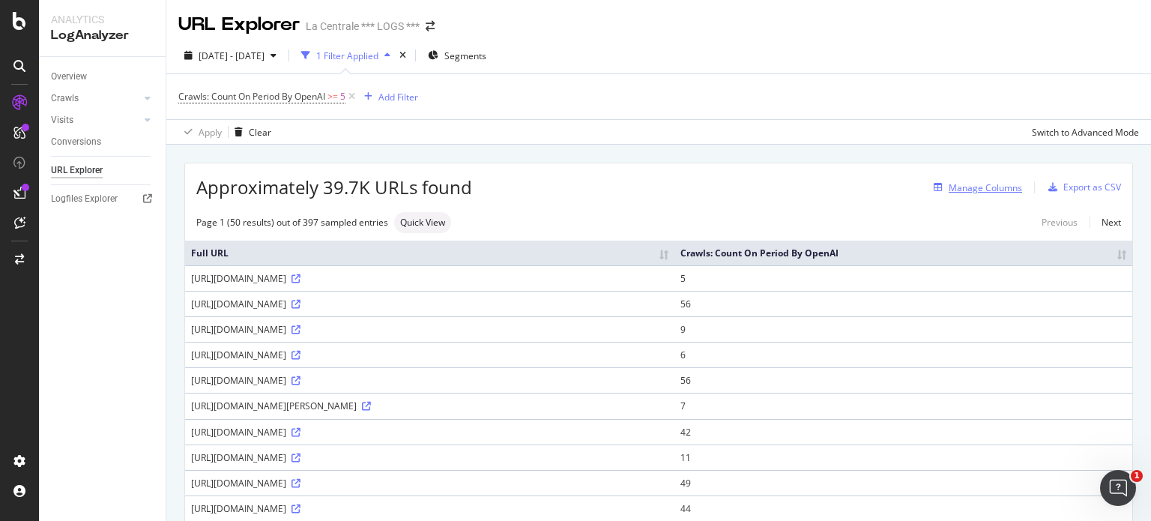
click at [949, 187] on div "Manage Columns" at bounding box center [985, 187] width 73 height 13
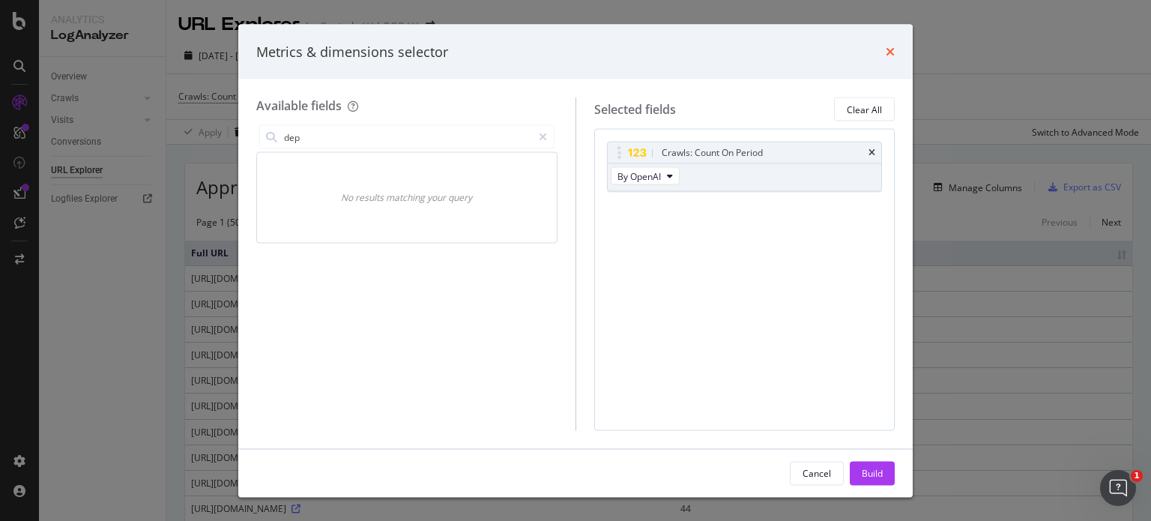
type input "dep"
click at [891, 51] on icon "times" at bounding box center [890, 52] width 9 height 12
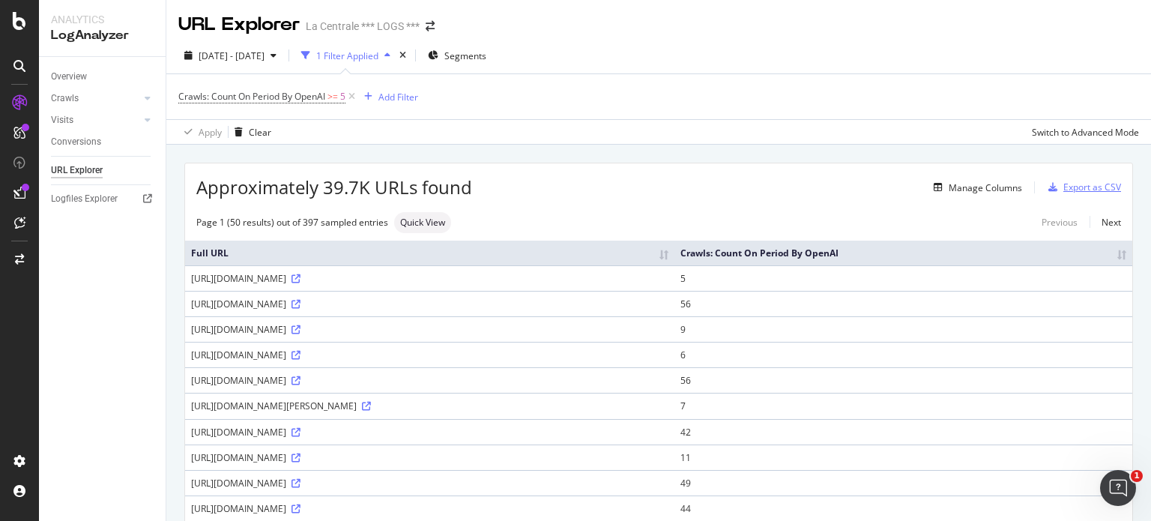
click at [1049, 186] on div "button" at bounding box center [1053, 187] width 21 height 9
click at [294, 100] on span "Crawls: Count On Period By OpenAI" at bounding box center [251, 96] width 147 height 13
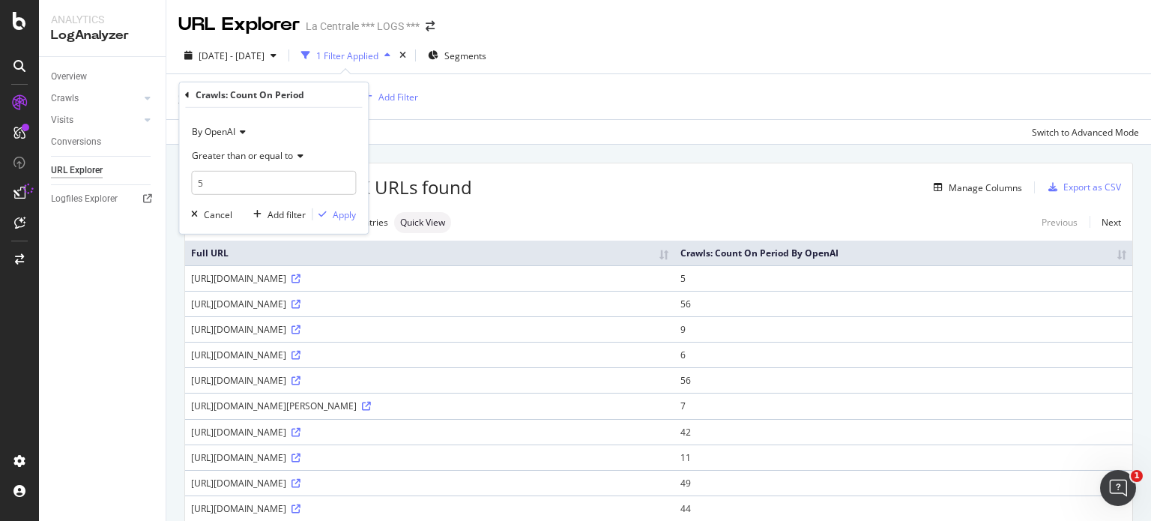
click at [236, 130] on icon at bounding box center [240, 131] width 10 height 9
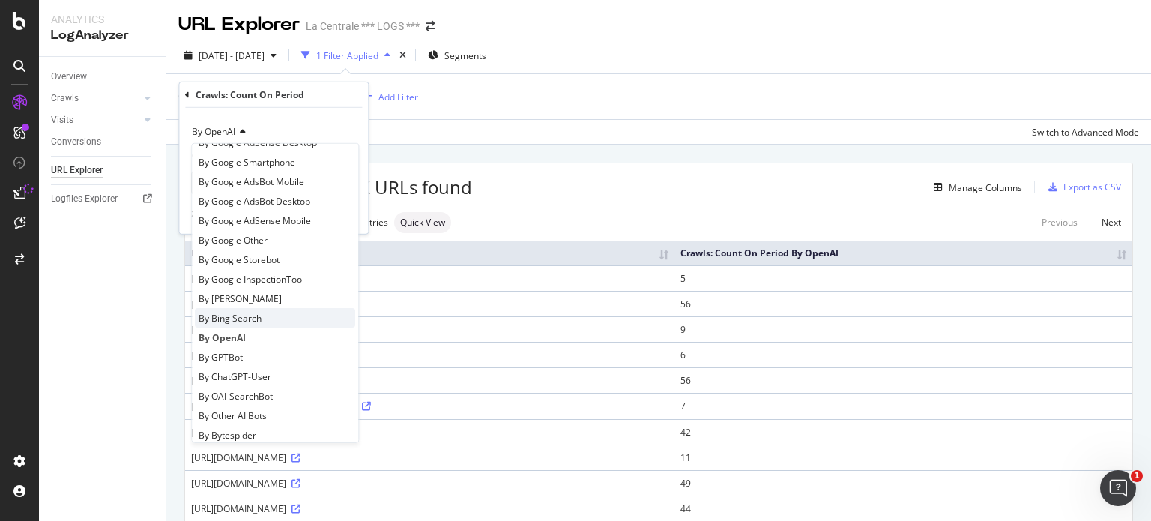
scroll to position [105, 0]
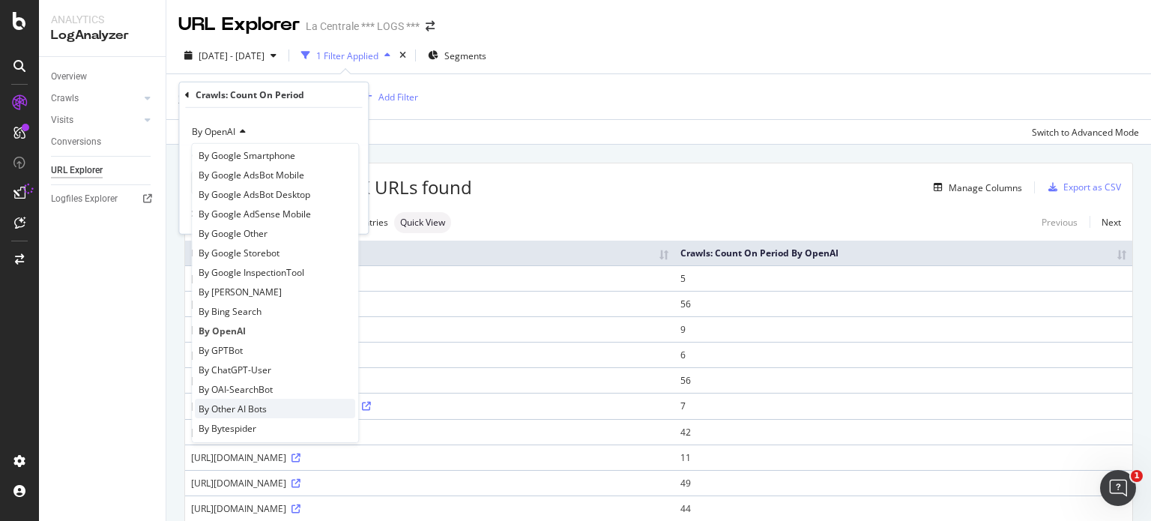
click at [261, 409] on span "By Other AI Bots" at bounding box center [233, 408] width 68 height 13
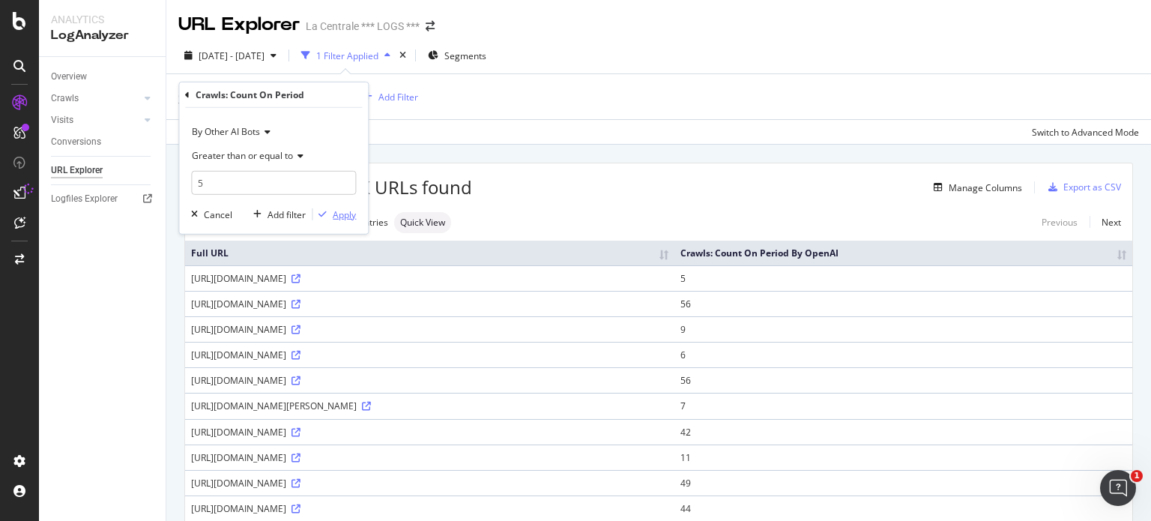
click at [335, 217] on div "Apply" at bounding box center [344, 214] width 23 height 13
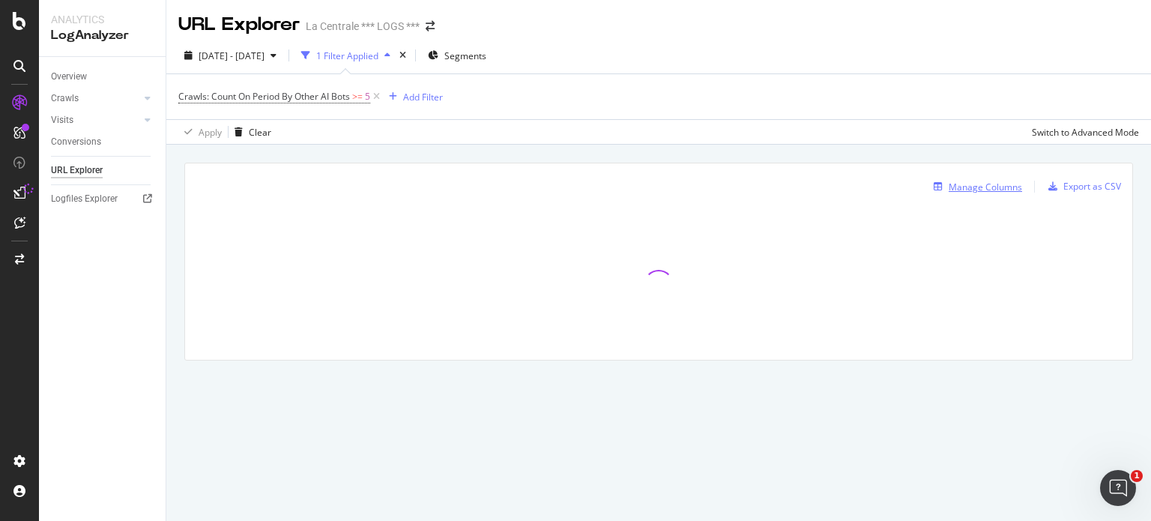
click at [1005, 183] on div "Manage Columns" at bounding box center [985, 187] width 73 height 13
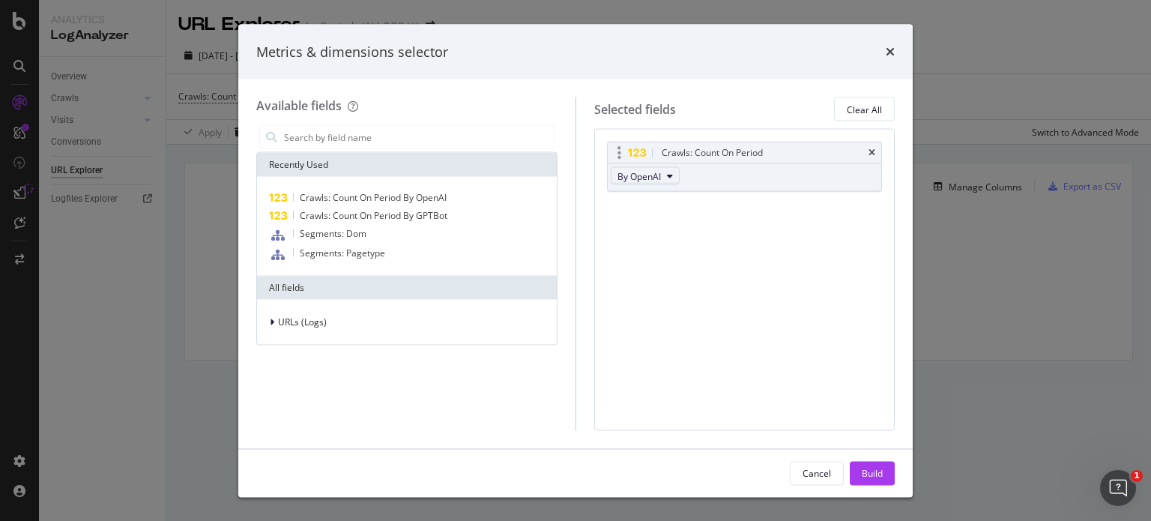
click at [643, 174] on span "By OpenAI" at bounding box center [639, 175] width 43 height 13
click at [660, 239] on span "By Other AI Bots" at bounding box center [682, 239] width 118 height 13
click at [875, 462] on div "Build" at bounding box center [872, 473] width 21 height 22
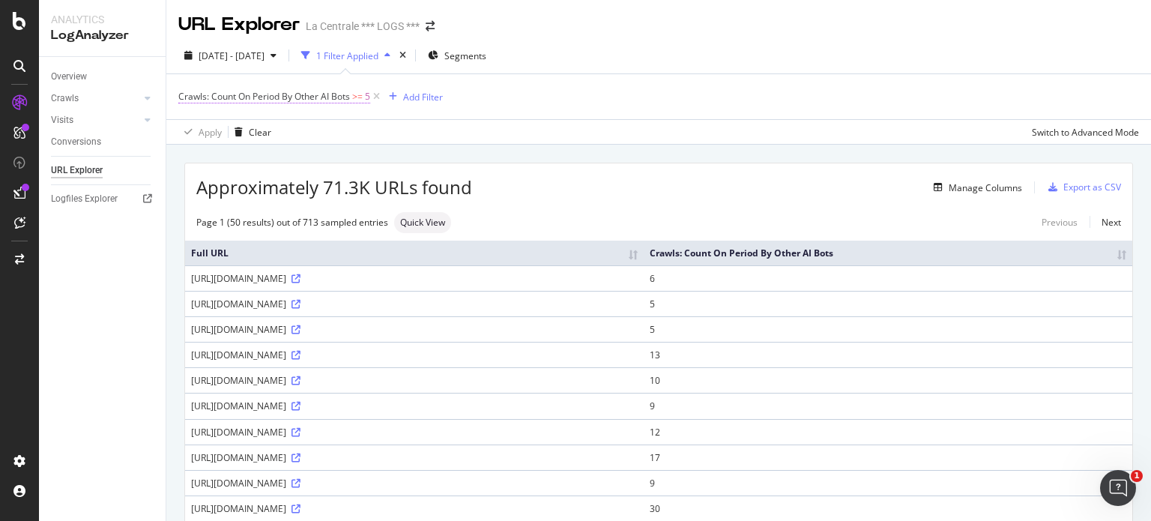
click at [367, 97] on span "5" at bounding box center [367, 96] width 5 height 21
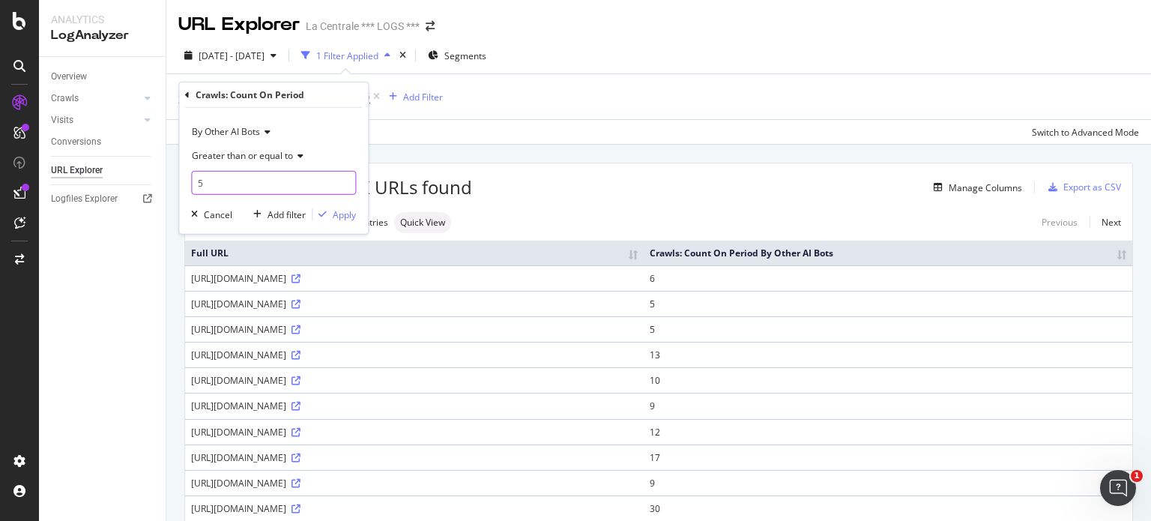
drag, startPoint x: 221, startPoint y: 178, endPoint x: 165, endPoint y: 184, distance: 56.5
click at [165, 184] on body "Analytics LogAnalyzer Overview Crawls Daily Distribution Segments Distribution …" at bounding box center [575, 260] width 1151 height 521
type input "6"
click at [334, 215] on div "Apply" at bounding box center [344, 214] width 23 height 13
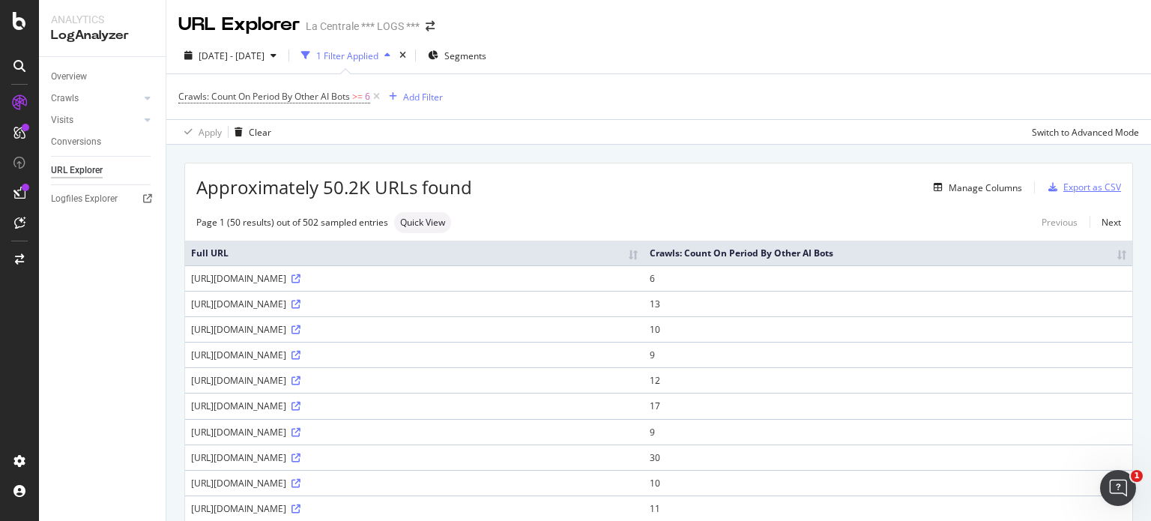
click at [1064, 184] on div "Export as CSV" at bounding box center [1093, 187] width 58 height 13
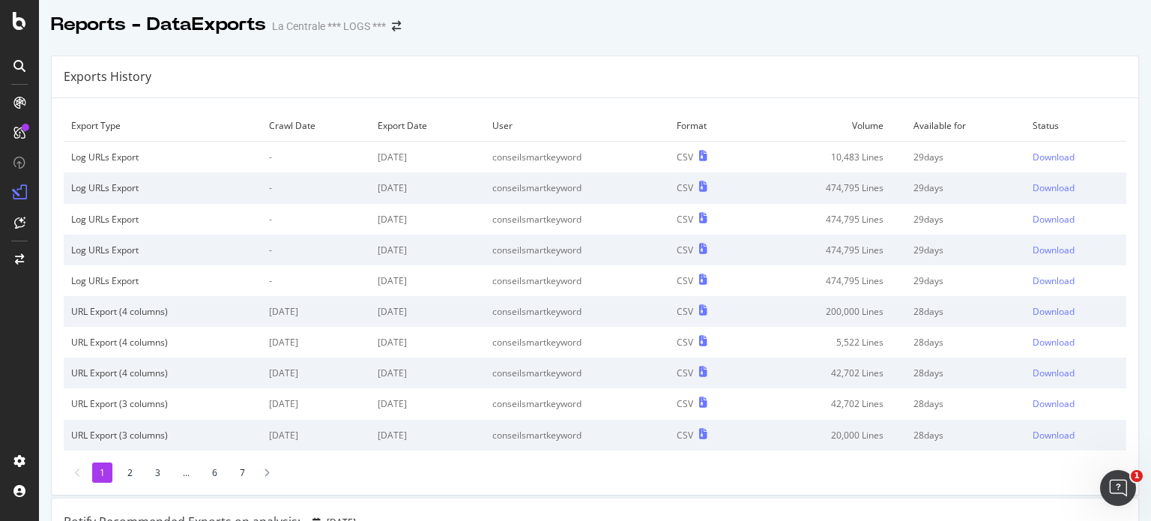
click at [719, 20] on div "Reports - DataExports [GEOGRAPHIC_DATA] *** LOGS ***" at bounding box center [595, 18] width 1112 height 37
click at [1033, 157] on div "Download" at bounding box center [1054, 157] width 42 height 13
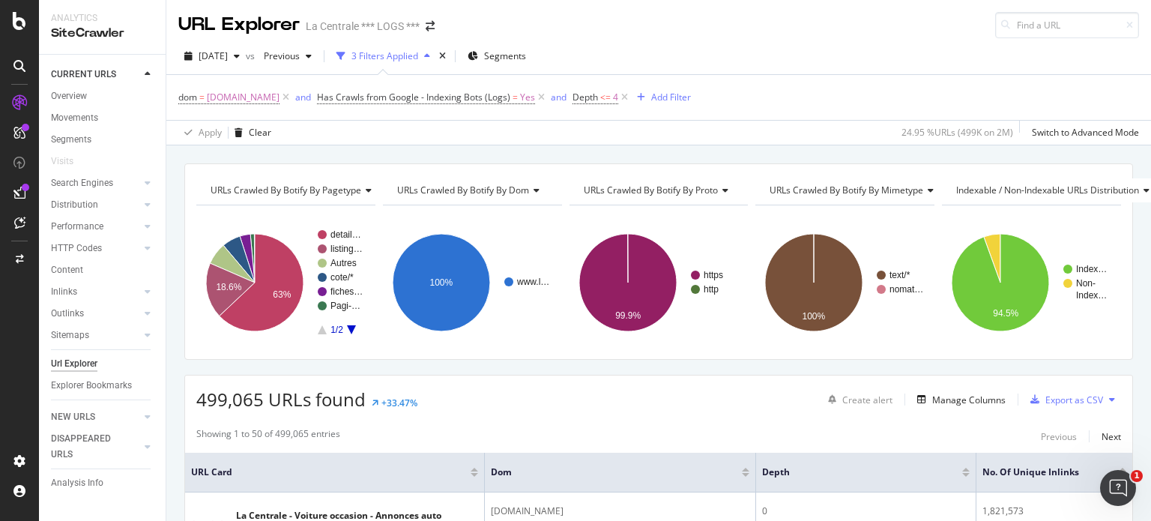
scroll to position [9, 0]
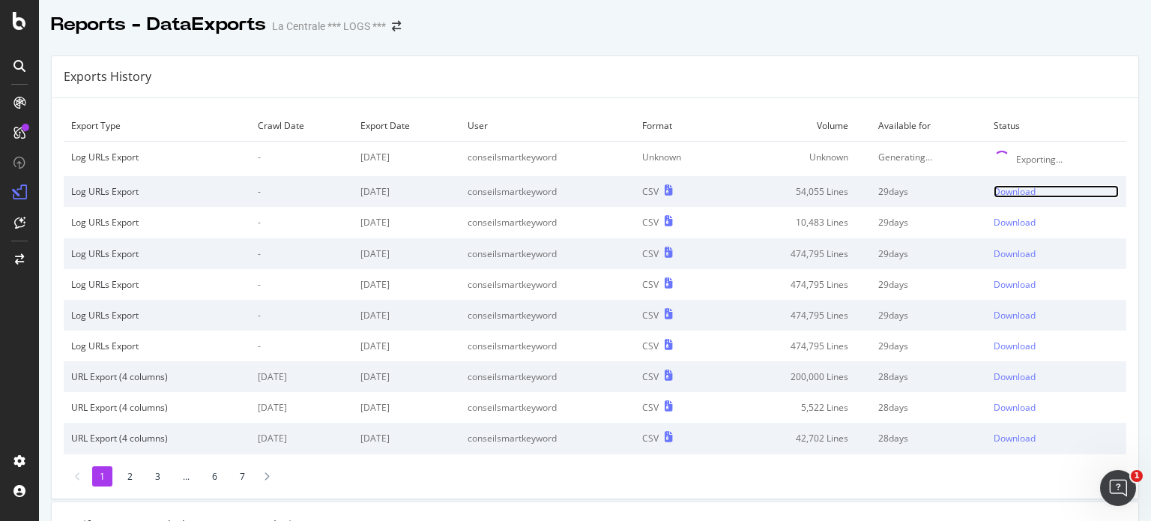
click at [995, 189] on div "Download" at bounding box center [1015, 191] width 42 height 13
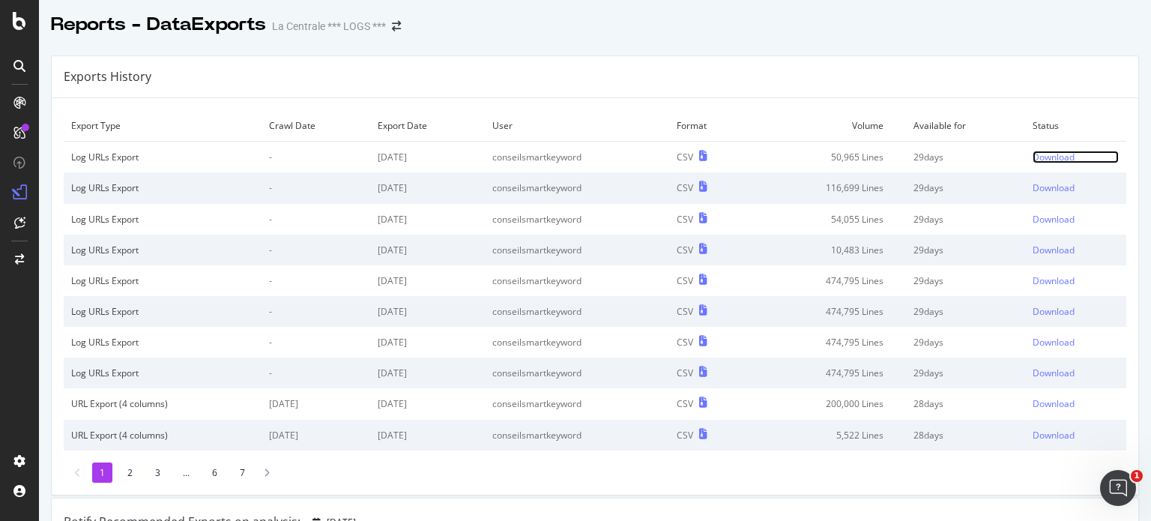
click at [1052, 157] on div "Download" at bounding box center [1054, 157] width 42 height 13
